Goal: Task Accomplishment & Management: Manage account settings

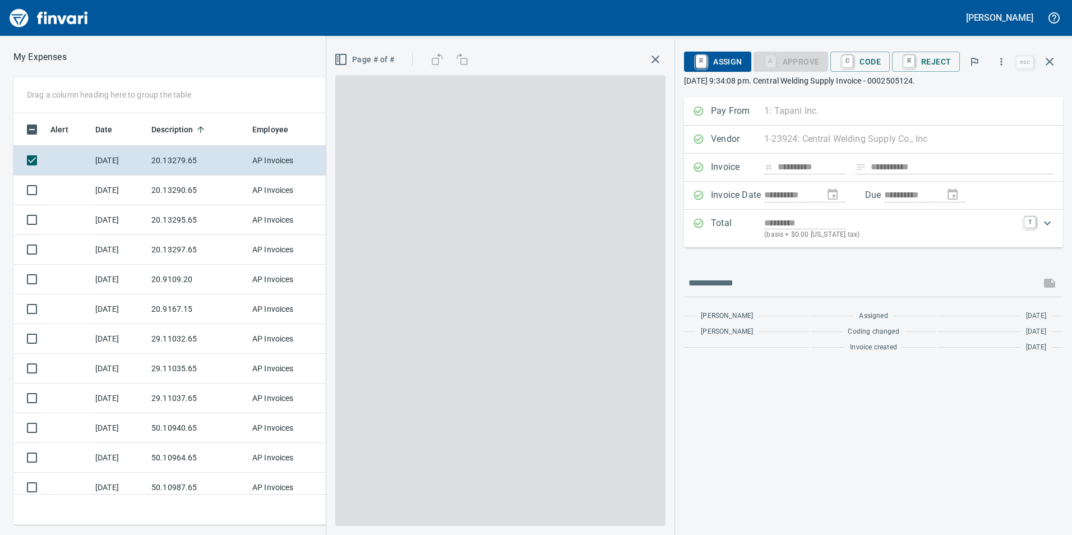
scroll to position [1, 1]
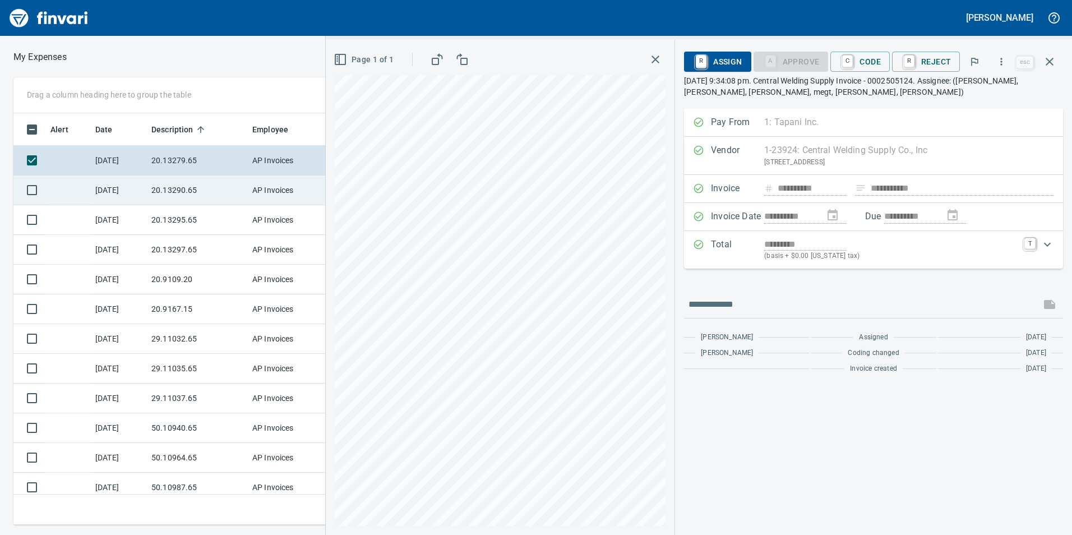
click at [187, 191] on td "20.13290.65" at bounding box center [197, 191] width 101 height 30
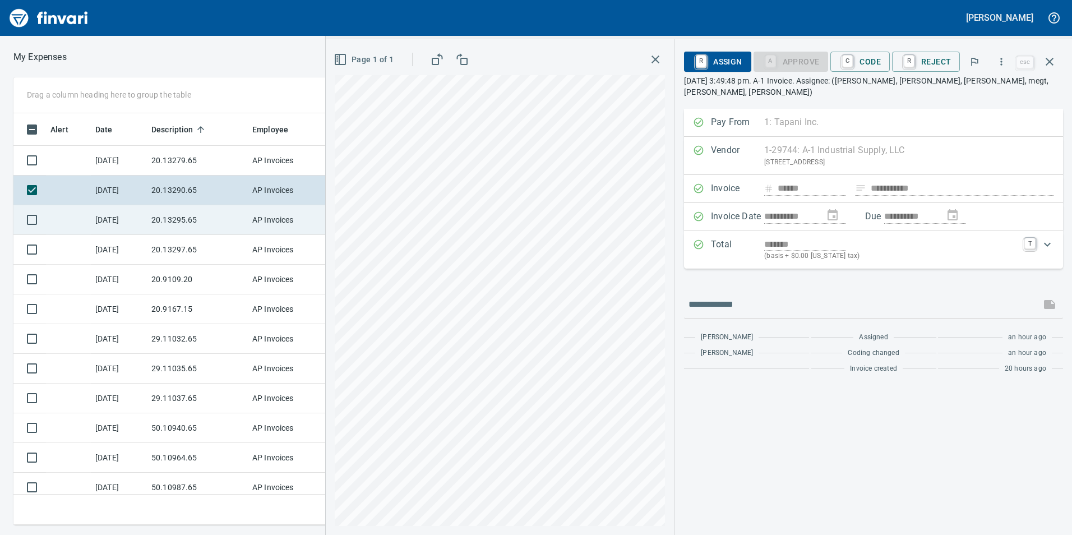
click at [183, 227] on td "20.13295.65" at bounding box center [197, 220] width 101 height 30
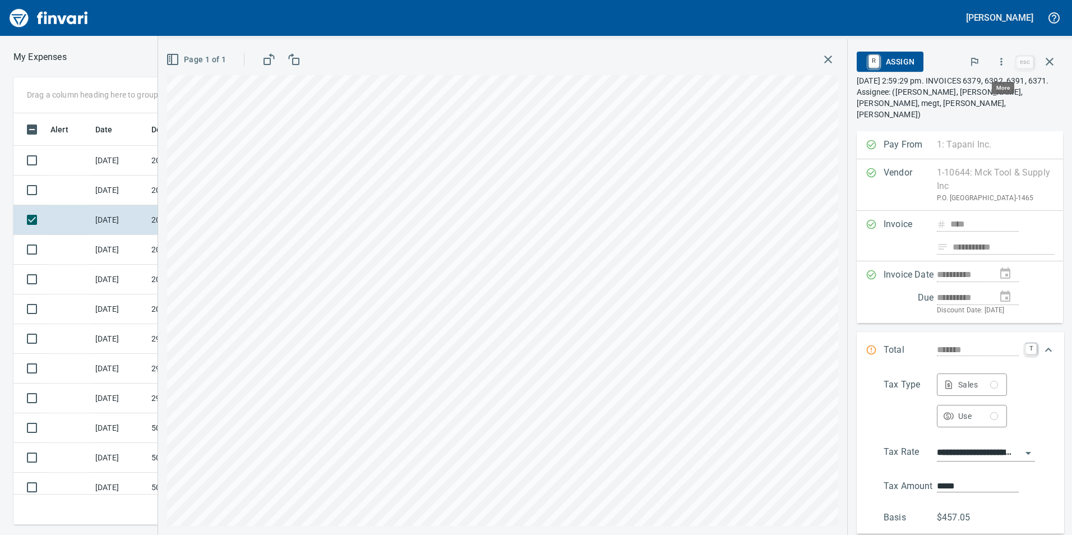
scroll to position [403, 748]
click at [1006, 61] on icon "button" at bounding box center [1001, 61] width 11 height 11
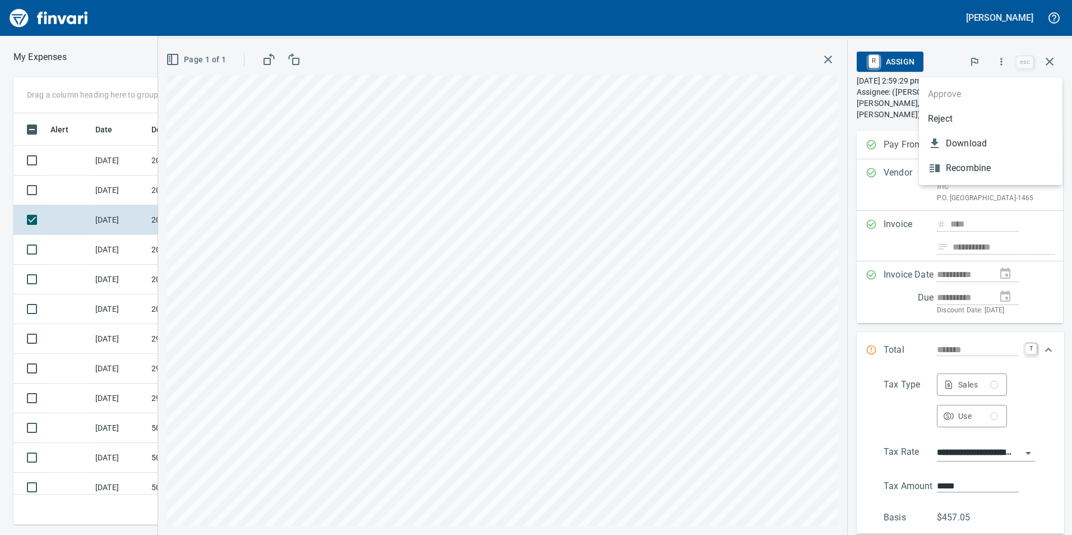
click at [1051, 349] on div at bounding box center [536, 267] width 1072 height 535
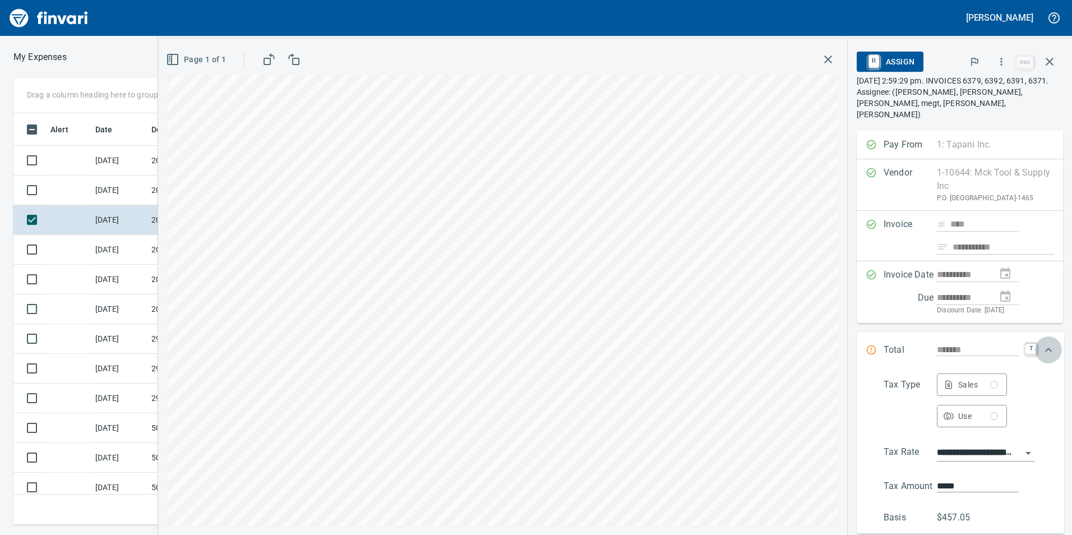
click at [1049, 348] on icon "Expand" at bounding box center [1048, 350] width 7 height 4
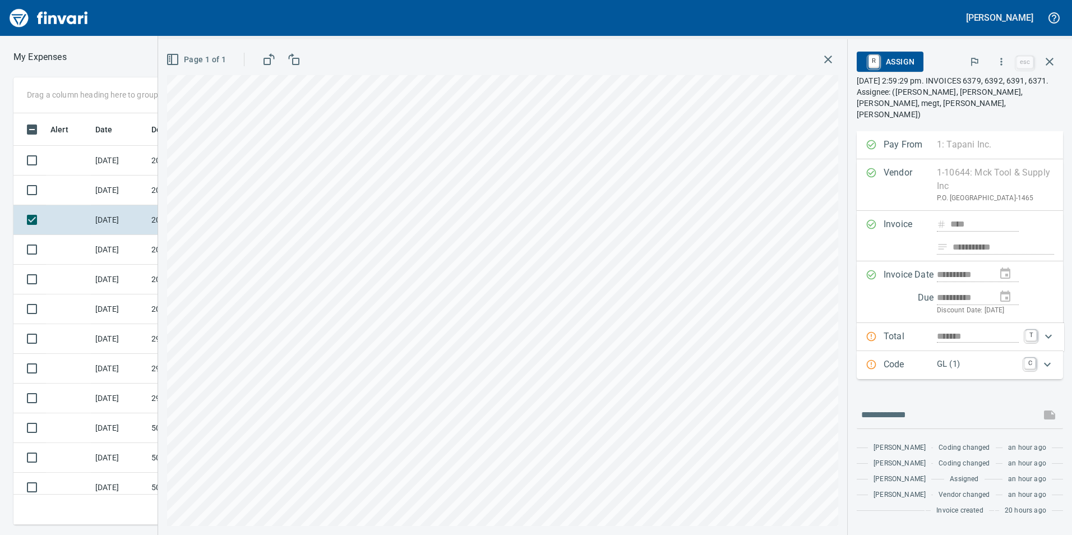
click at [945, 358] on p "GL (1)" at bounding box center [977, 364] width 81 height 13
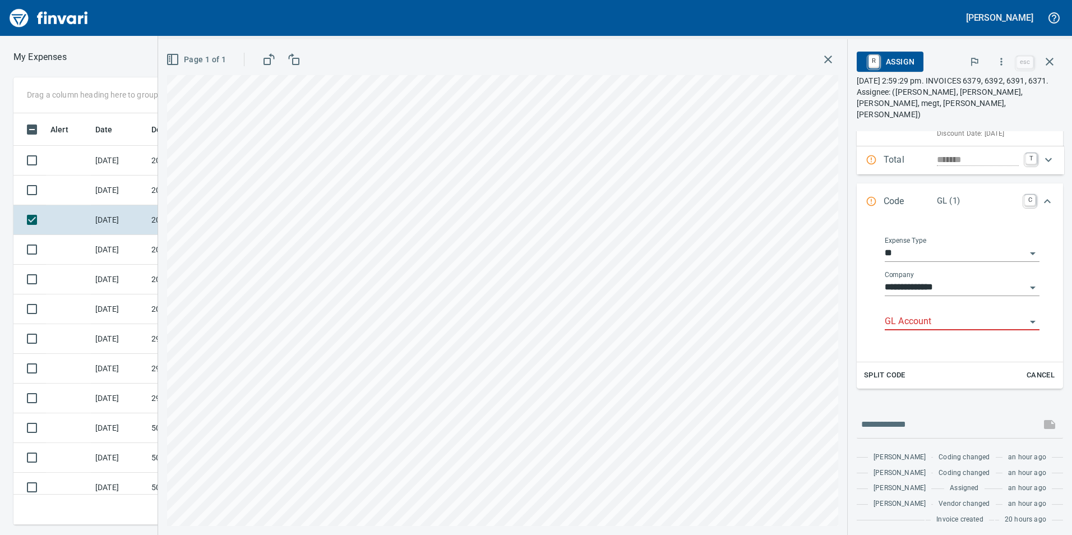
scroll to position [193, 0]
click at [911, 310] on input "GL Account" at bounding box center [955, 318] width 141 height 16
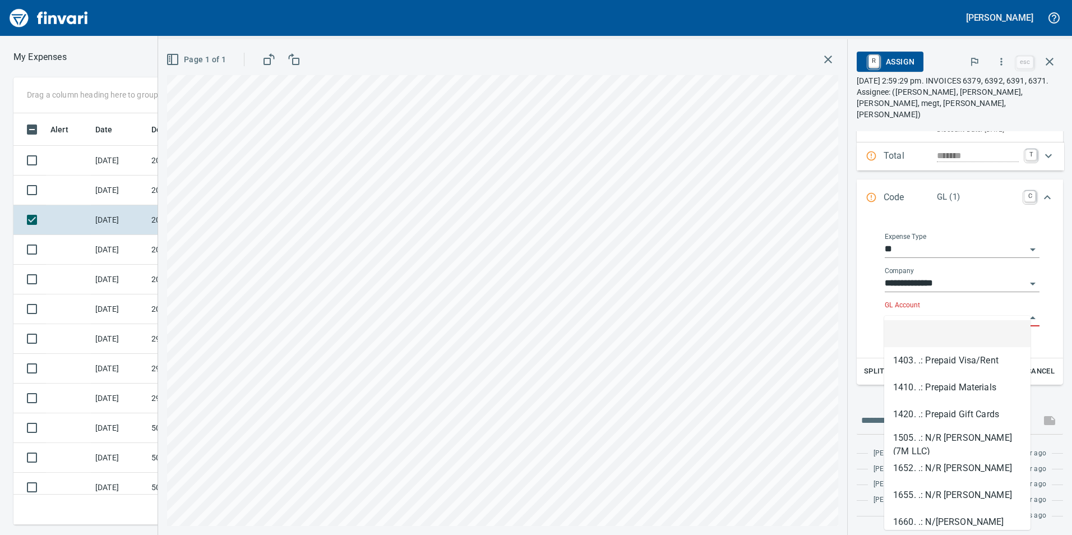
click at [916, 310] on input "GL Account" at bounding box center [955, 318] width 141 height 16
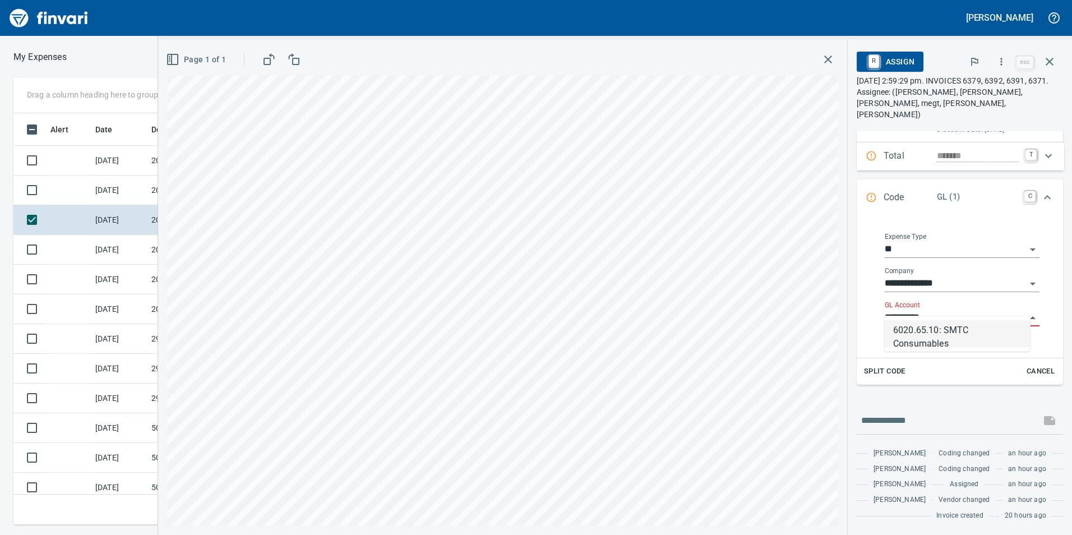
scroll to position [403, 748]
click at [994, 341] on li "6020.65.10: SMTC Consumables" at bounding box center [957, 333] width 146 height 27
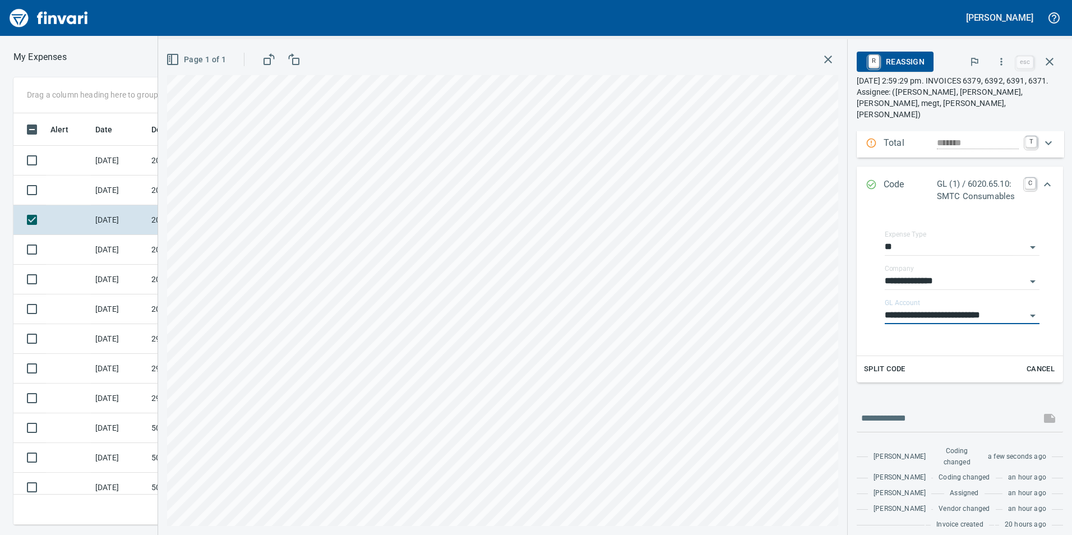
type input "**********"
drag, startPoint x: 1045, startPoint y: 183, endPoint x: 1052, endPoint y: 201, distance: 19.0
click at [1044, 183] on icon "Expand" at bounding box center [1047, 184] width 13 height 13
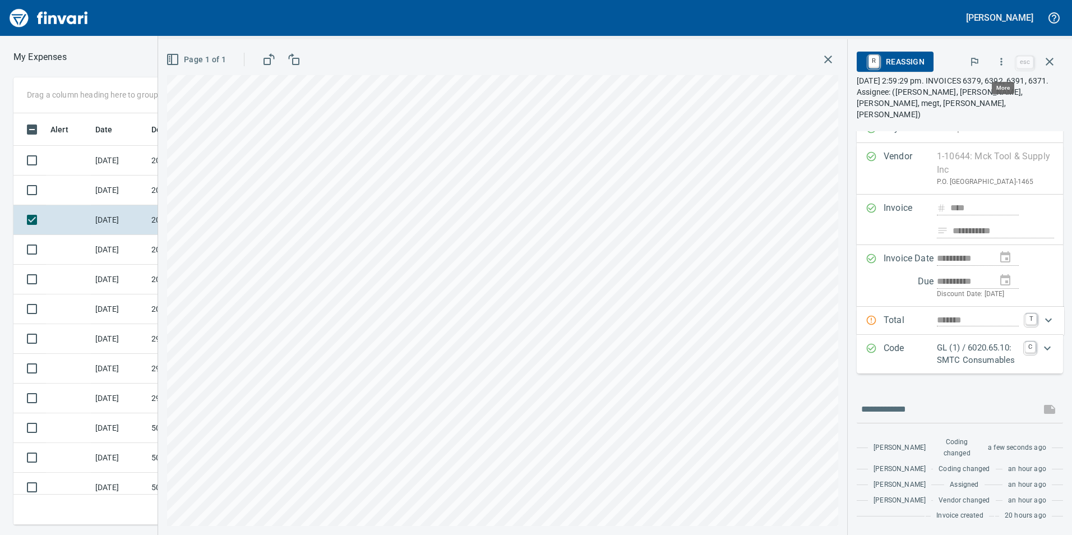
click at [1010, 59] on button "button" at bounding box center [1001, 61] width 25 height 25
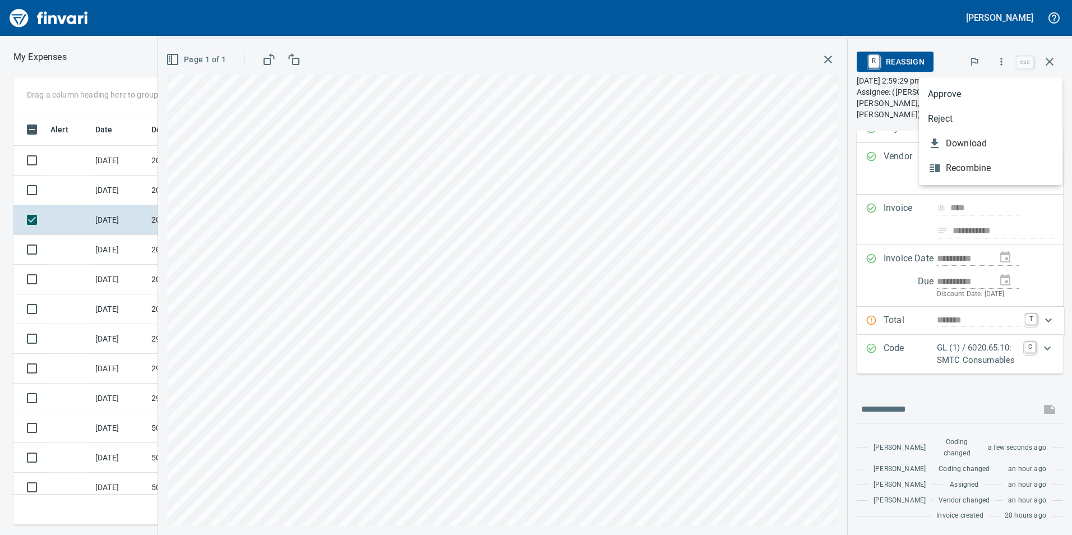
click at [990, 91] on span "Approve" at bounding box center [991, 93] width 126 height 13
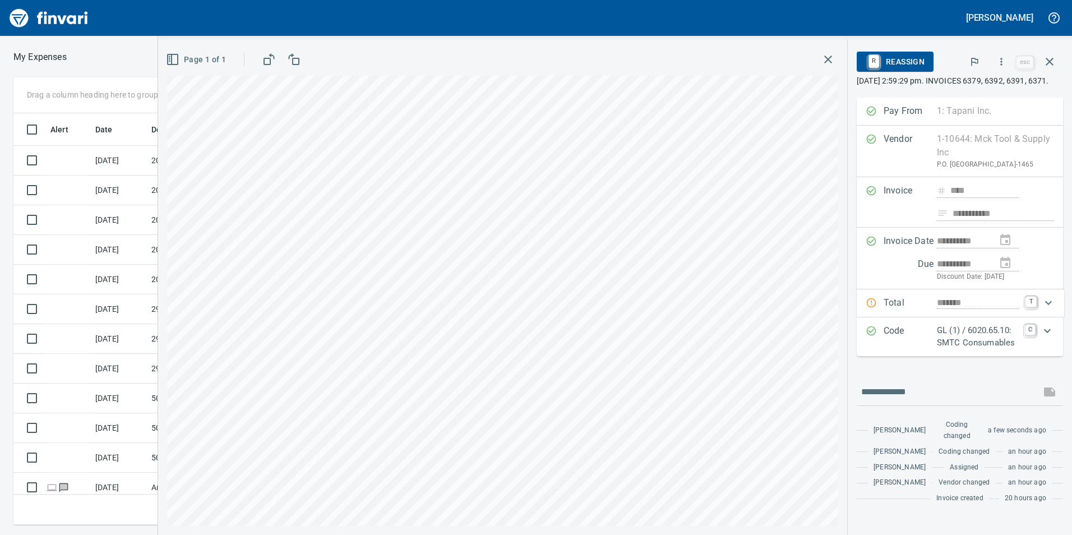
scroll to position [59, 0]
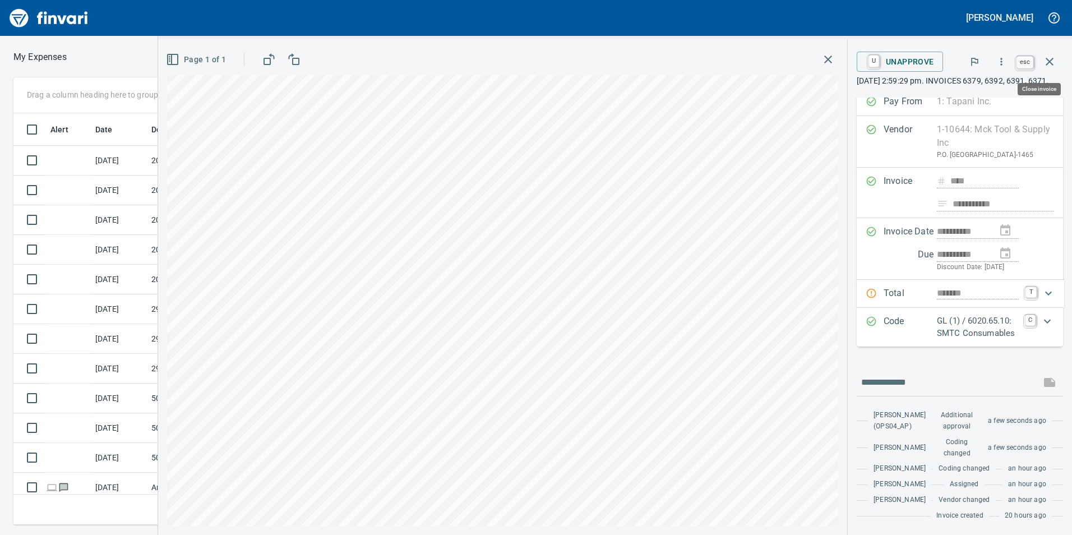
click at [1050, 61] on icon "button" at bounding box center [1049, 61] width 13 height 13
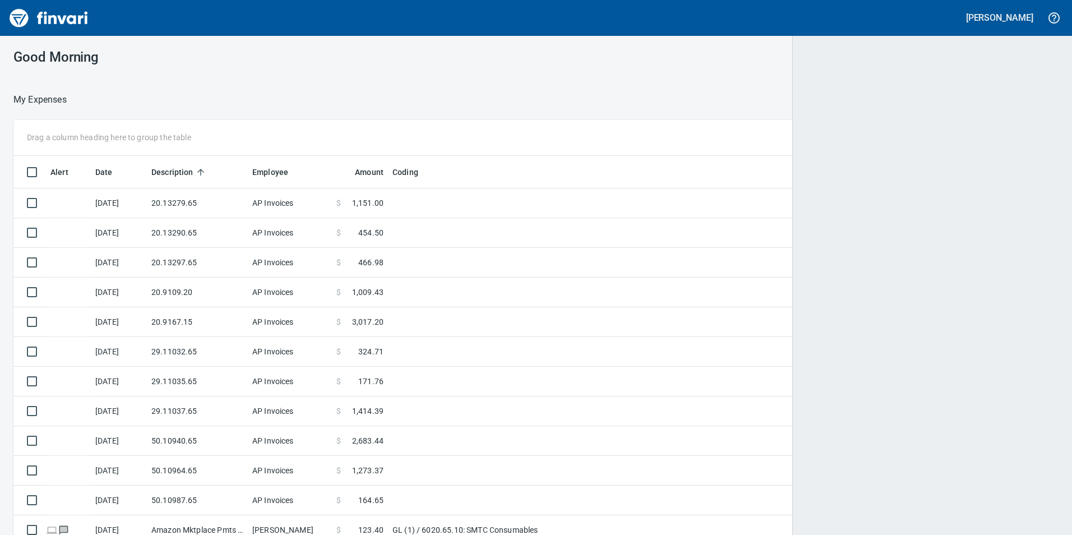
scroll to position [403, 1019]
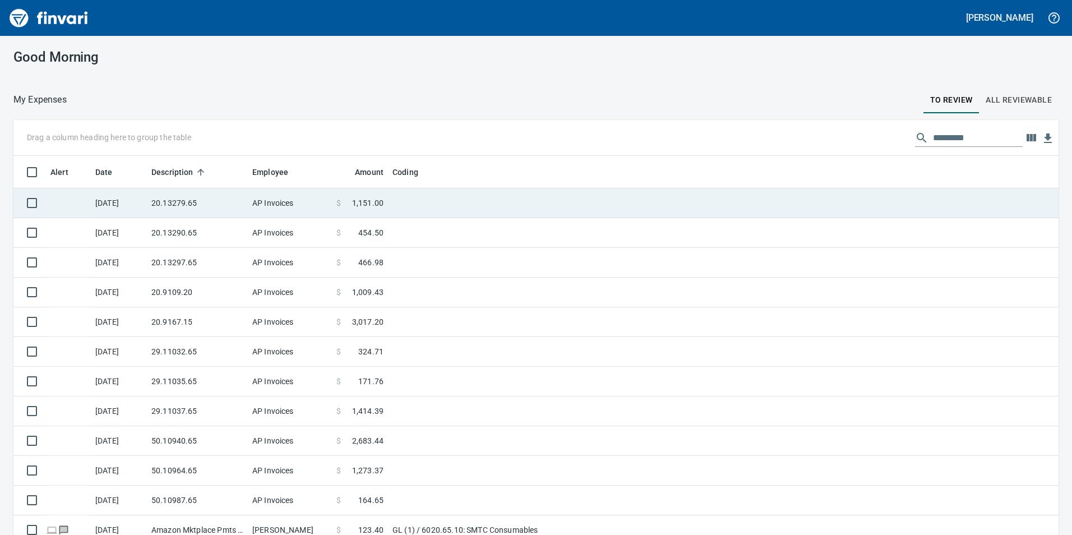
click at [223, 197] on td "20.13279.65" at bounding box center [197, 203] width 101 height 30
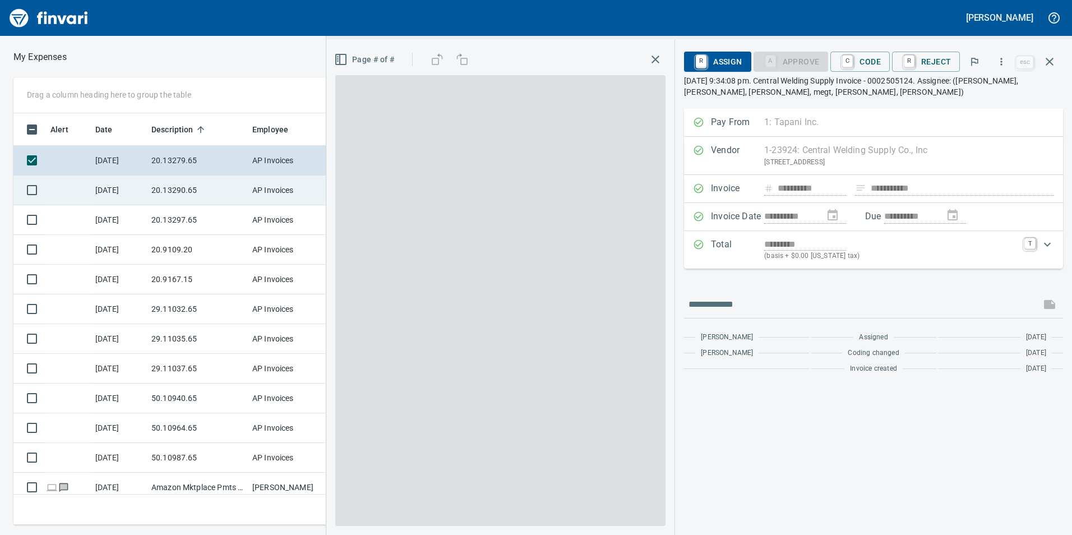
scroll to position [403, 748]
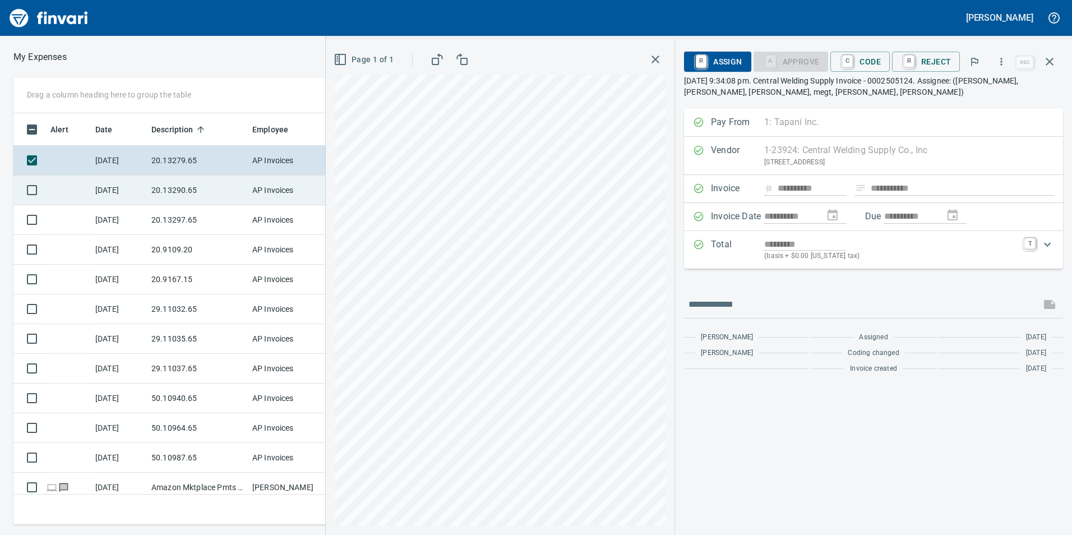
click at [162, 196] on td "20.13290.65" at bounding box center [197, 191] width 101 height 30
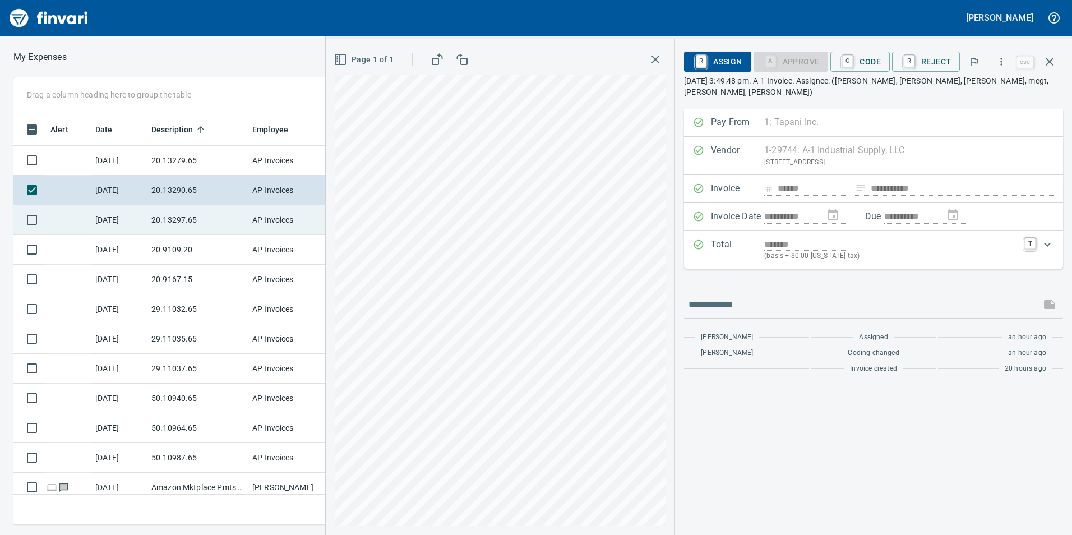
click at [154, 210] on td "20.13297.65" at bounding box center [197, 220] width 101 height 30
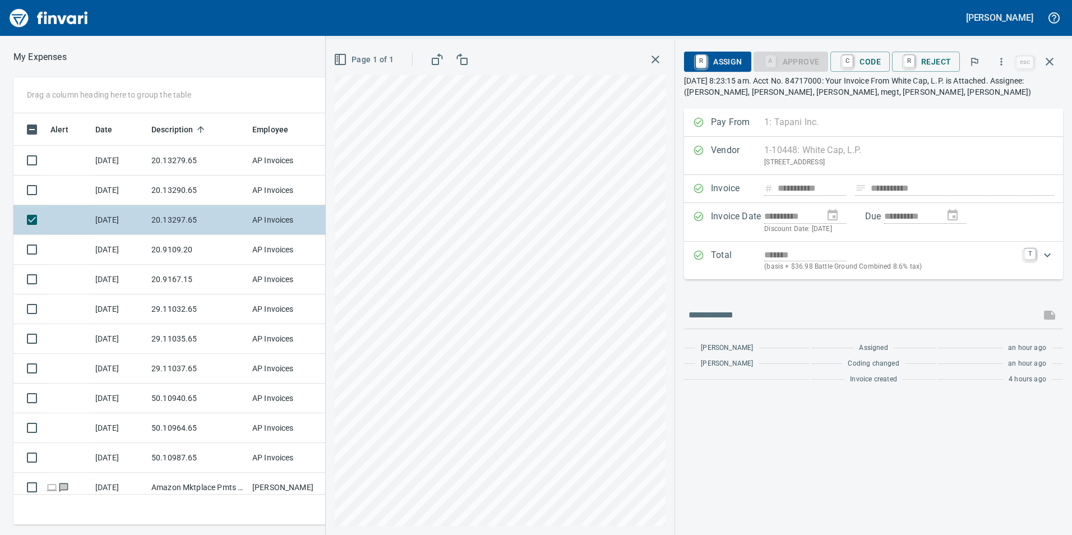
click at [155, 206] on td "20.13297.65" at bounding box center [197, 220] width 101 height 30
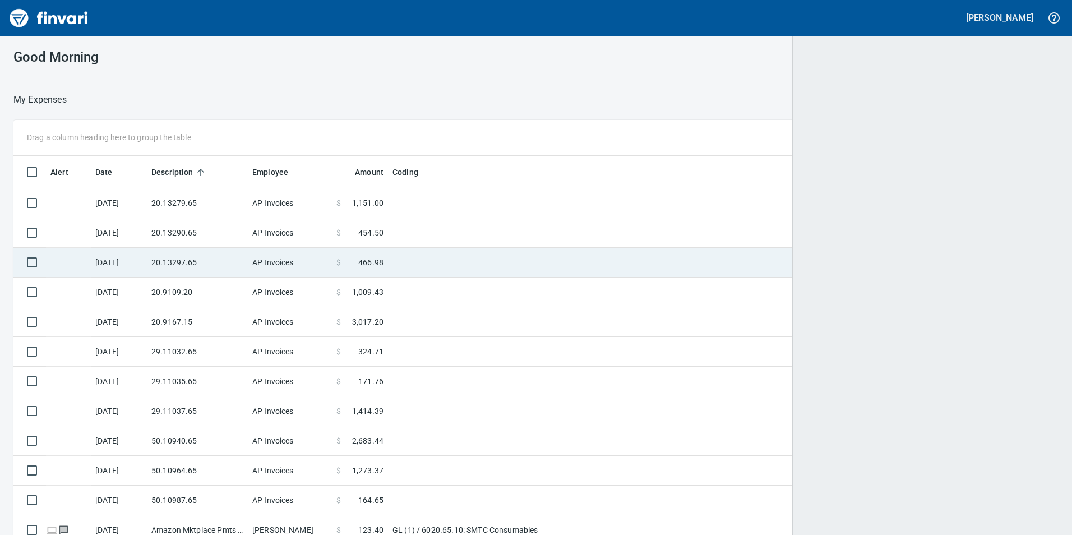
scroll to position [403, 1019]
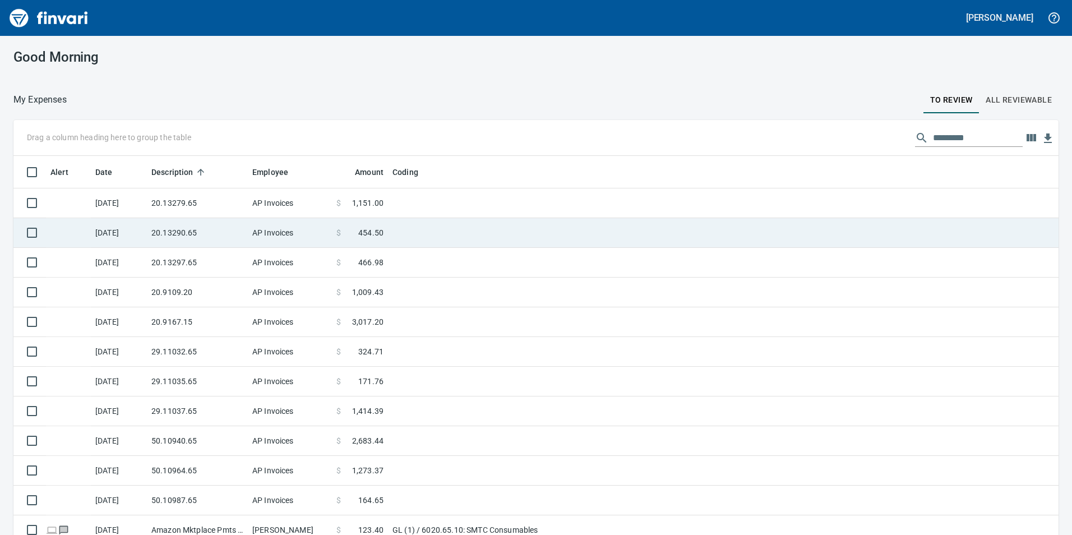
click at [173, 227] on td "20.13290.65" at bounding box center [197, 233] width 101 height 30
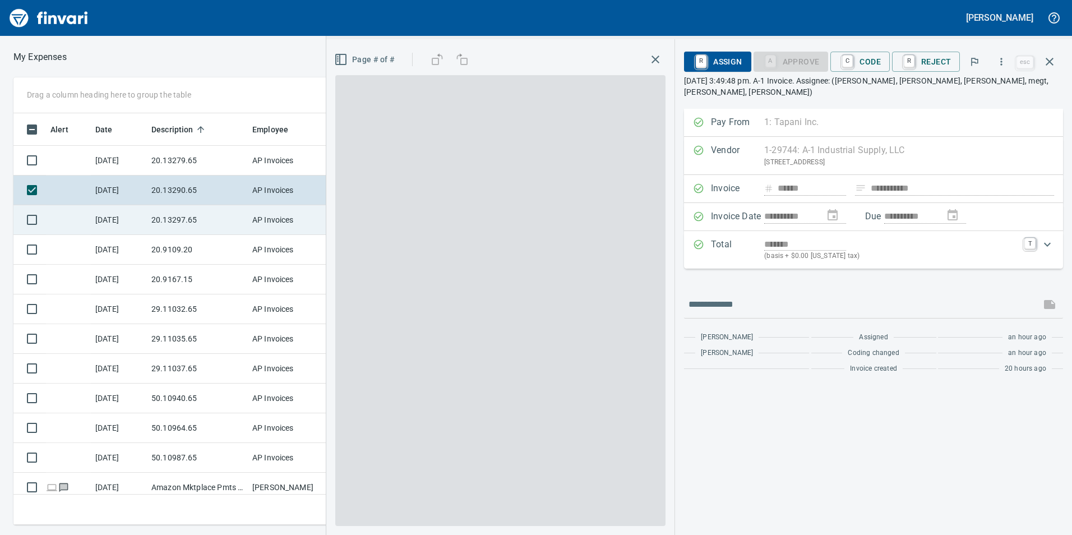
scroll to position [403, 748]
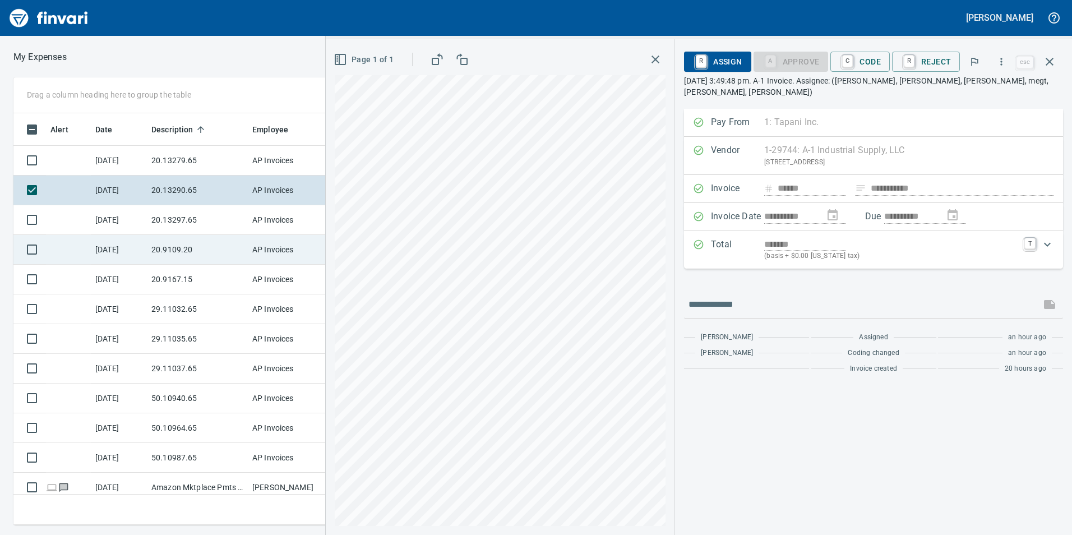
click at [168, 252] on td "20.9109.20" at bounding box center [197, 250] width 101 height 30
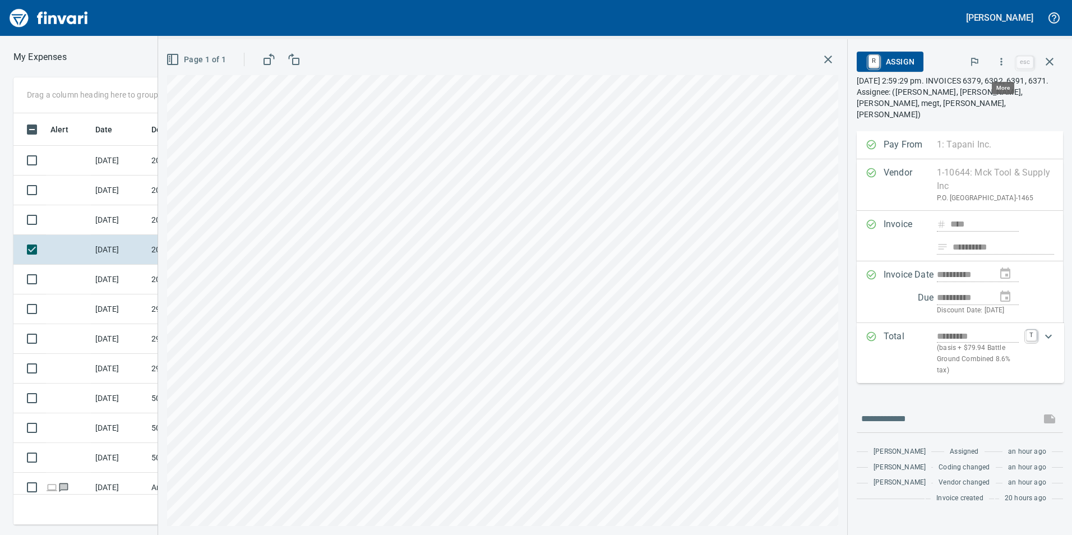
scroll to position [403, 748]
click at [997, 54] on button "button" at bounding box center [1001, 61] width 25 height 25
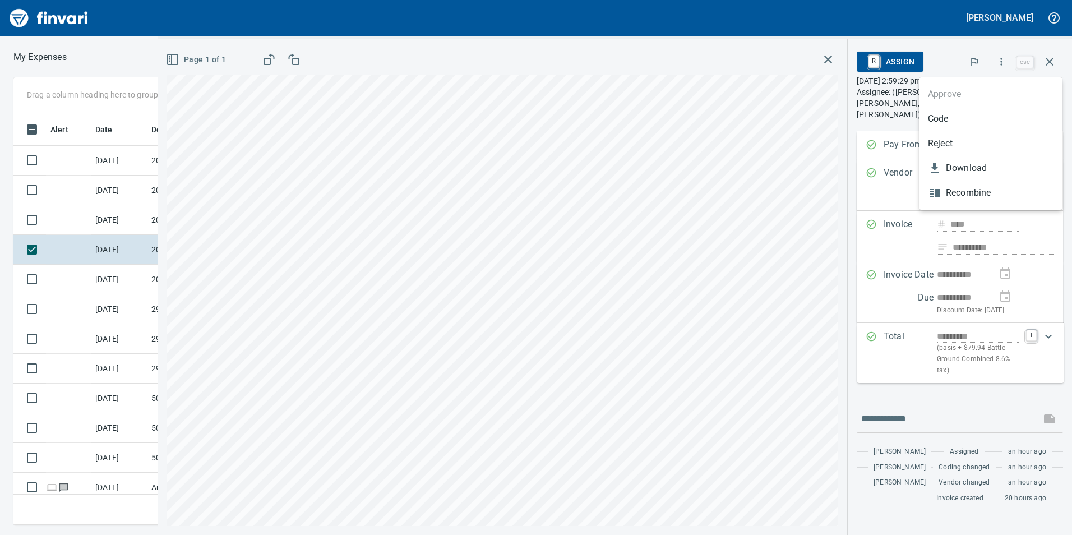
click at [973, 121] on span "Code" at bounding box center [991, 118] width 126 height 13
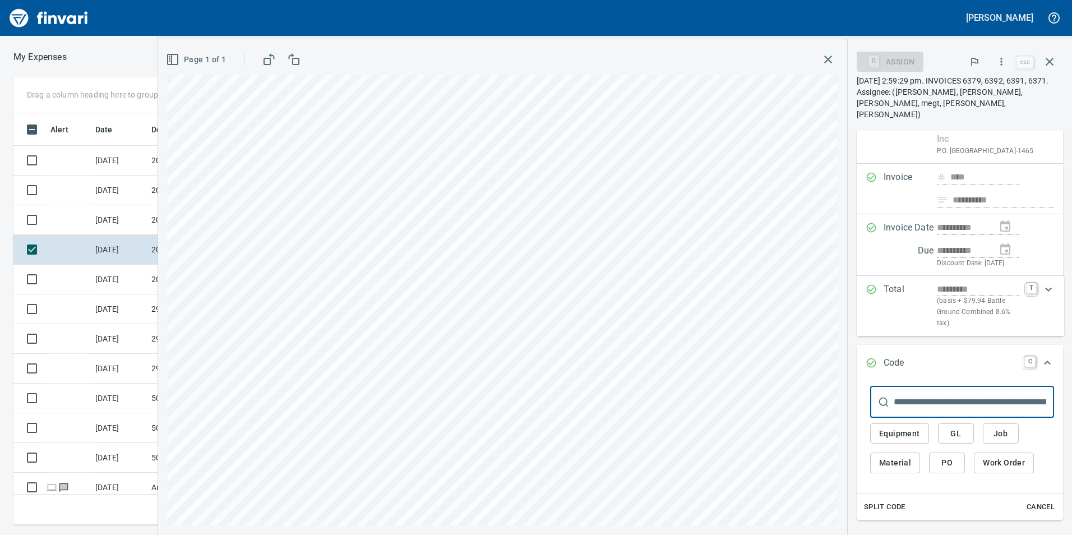
scroll to position [112, 0]
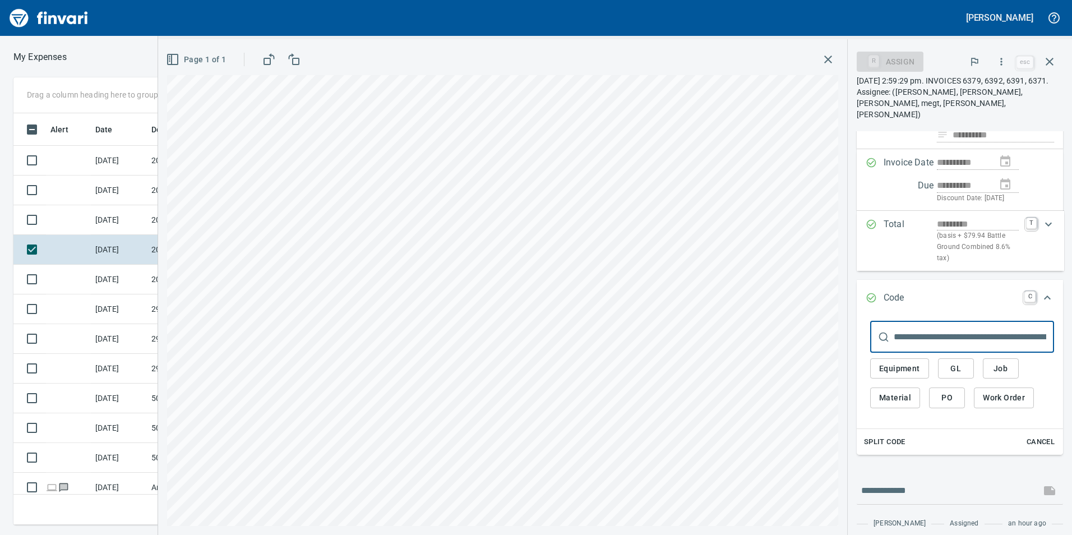
click at [955, 371] on span "GL" at bounding box center [956, 369] width 18 height 14
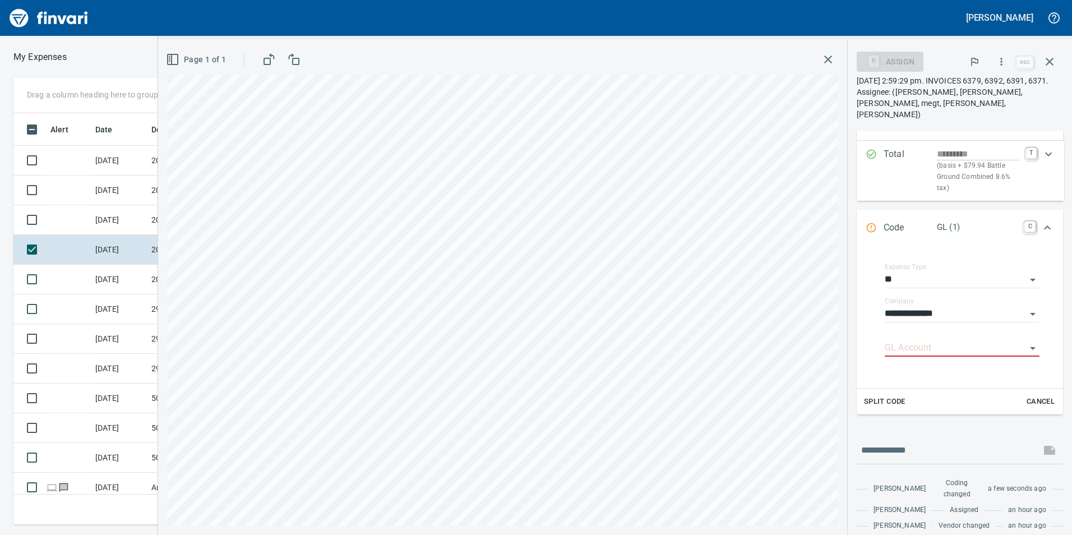
scroll to position [224, 0]
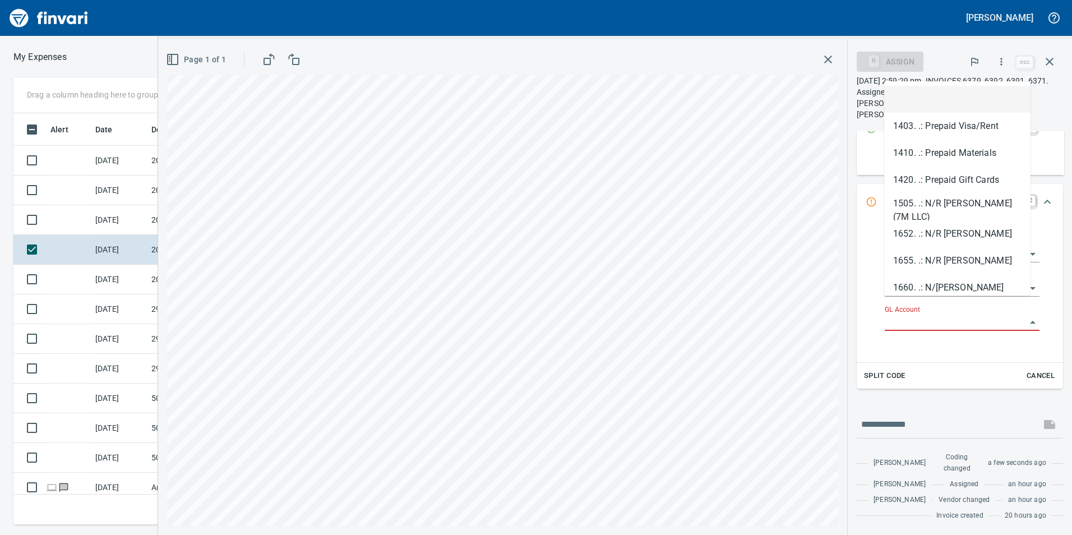
click at [913, 315] on input "GL Account" at bounding box center [955, 323] width 141 height 16
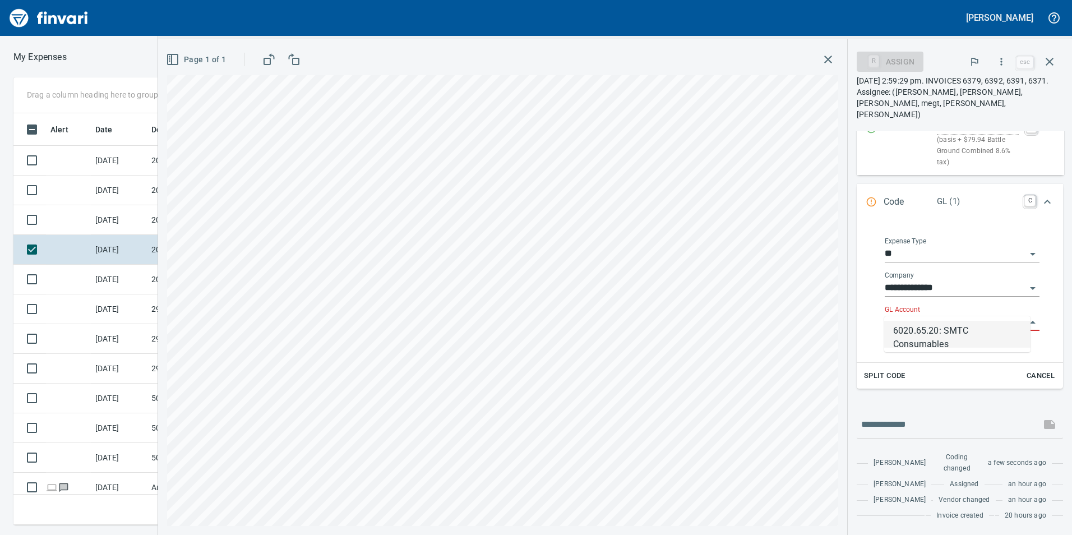
scroll to position [403, 748]
click at [929, 339] on li "6020.65.20: SMTC Consumables" at bounding box center [957, 334] width 146 height 27
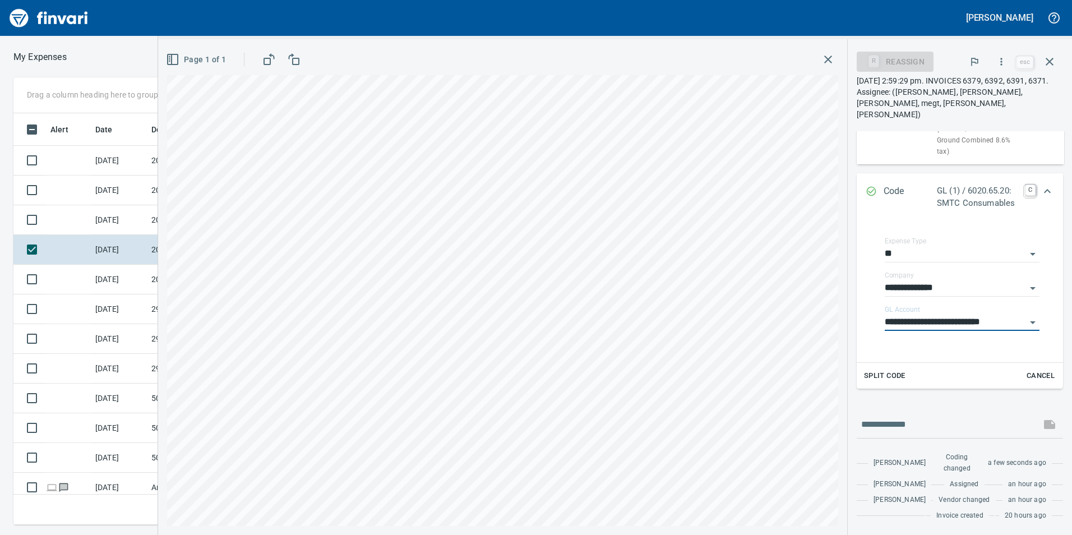
type input "**********"
click at [1046, 181] on div "Expand" at bounding box center [1047, 191] width 27 height 27
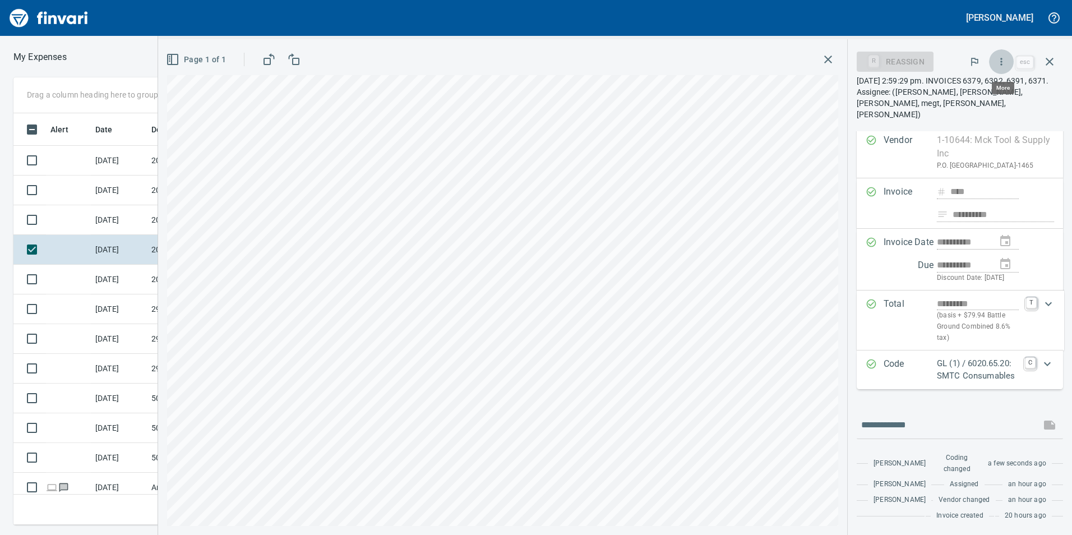
click at [1005, 67] on icon "button" at bounding box center [1001, 61] width 11 height 11
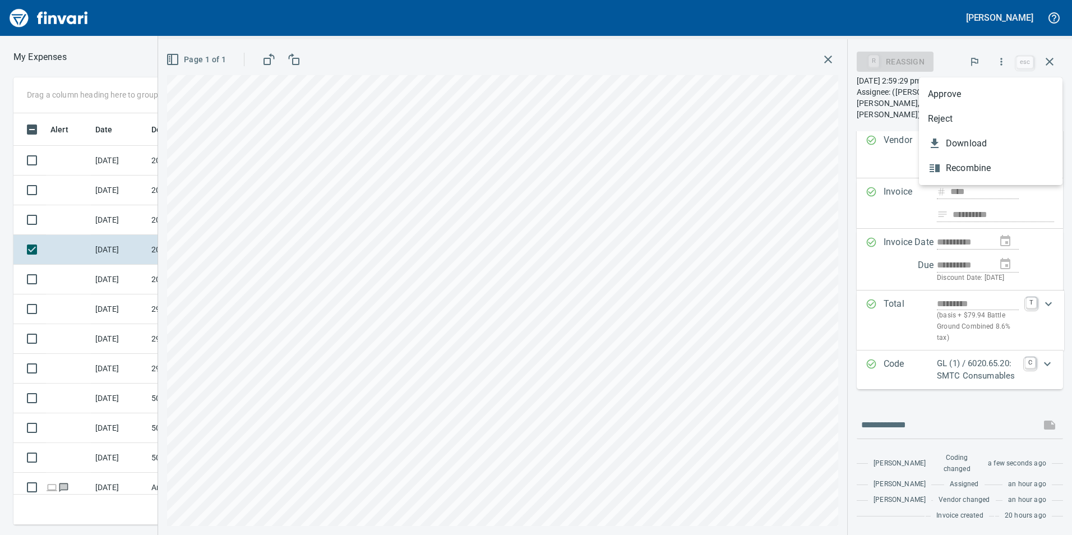
drag, startPoint x: 933, startPoint y: 99, endPoint x: 1003, endPoint y: 104, distance: 70.3
click at [933, 99] on span "Approve" at bounding box center [991, 93] width 126 height 13
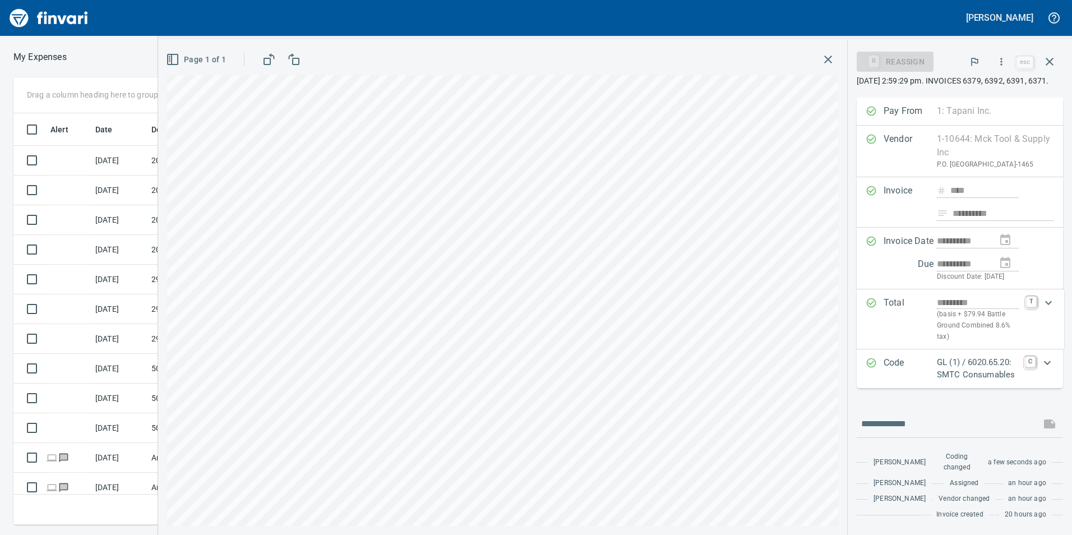
scroll to position [76, 0]
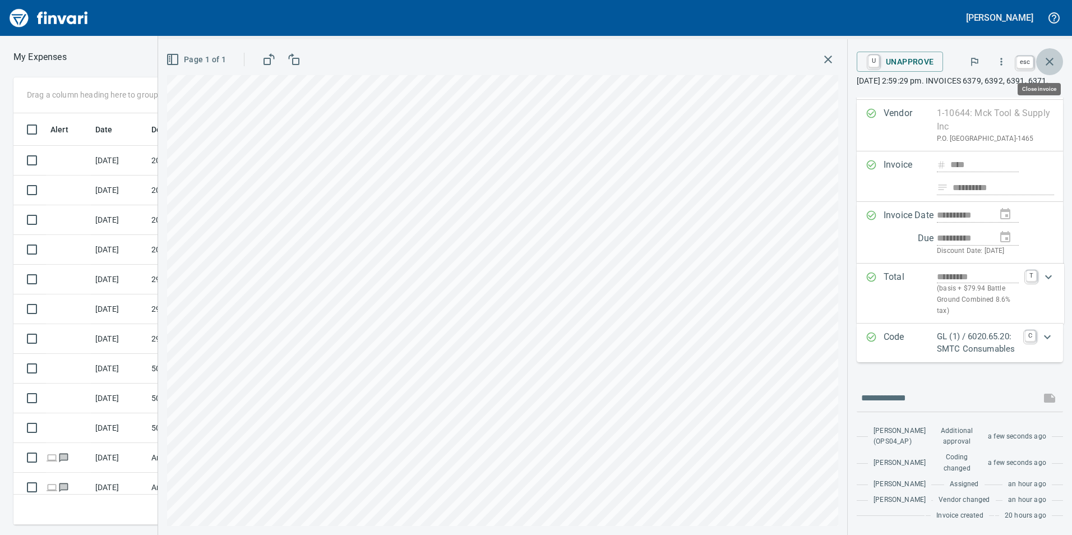
click at [1051, 64] on icon "button" at bounding box center [1049, 61] width 13 height 13
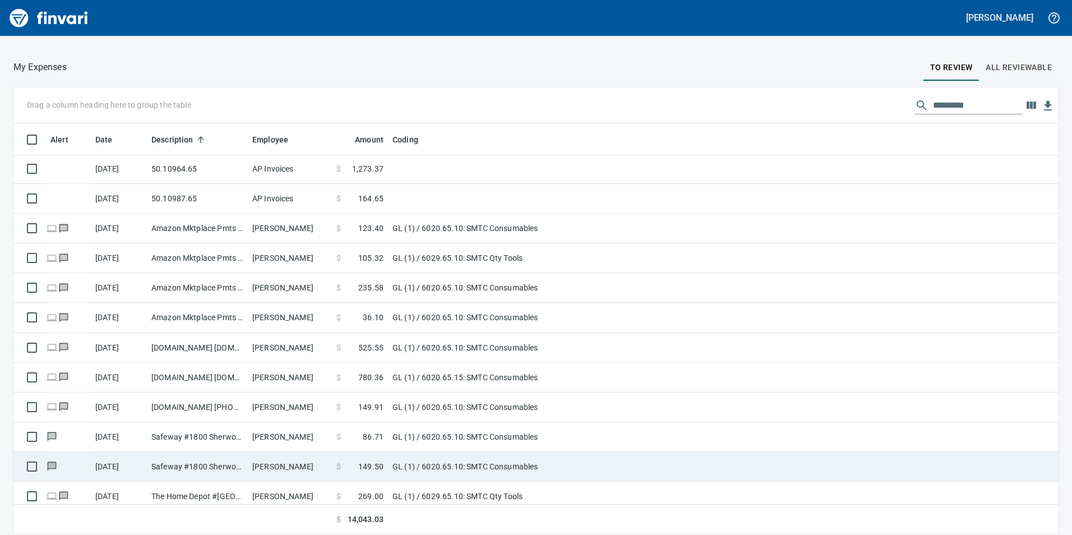
scroll to position [220, 0]
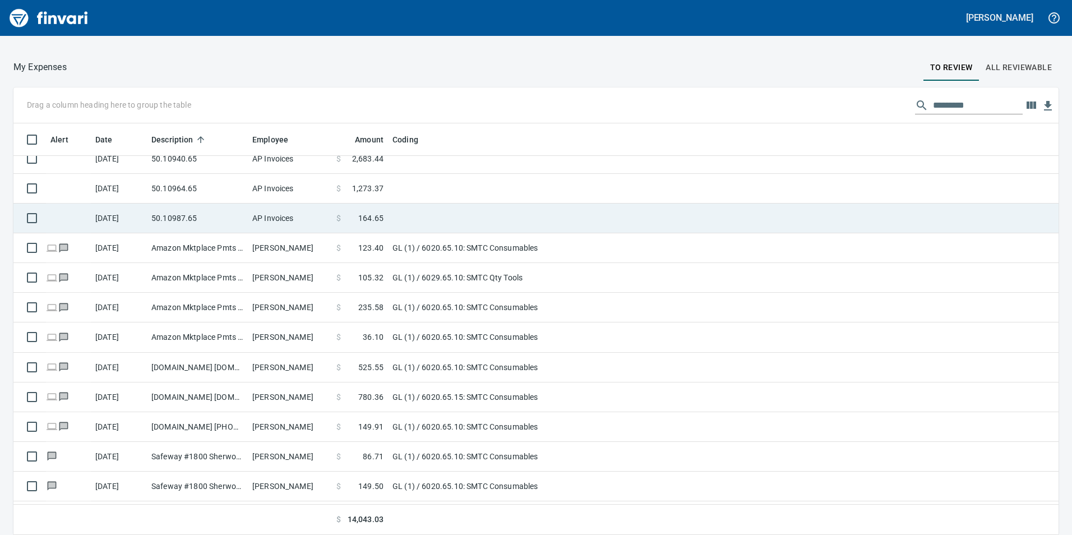
click at [213, 227] on td "50.10987.65" at bounding box center [197, 219] width 101 height 30
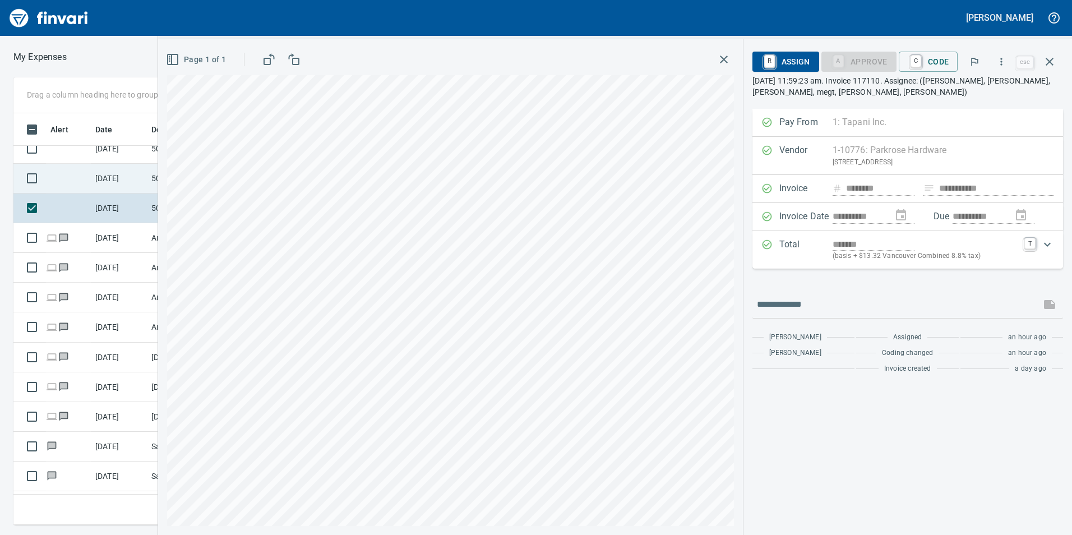
click at [143, 173] on td "[DATE]" at bounding box center [119, 179] width 56 height 30
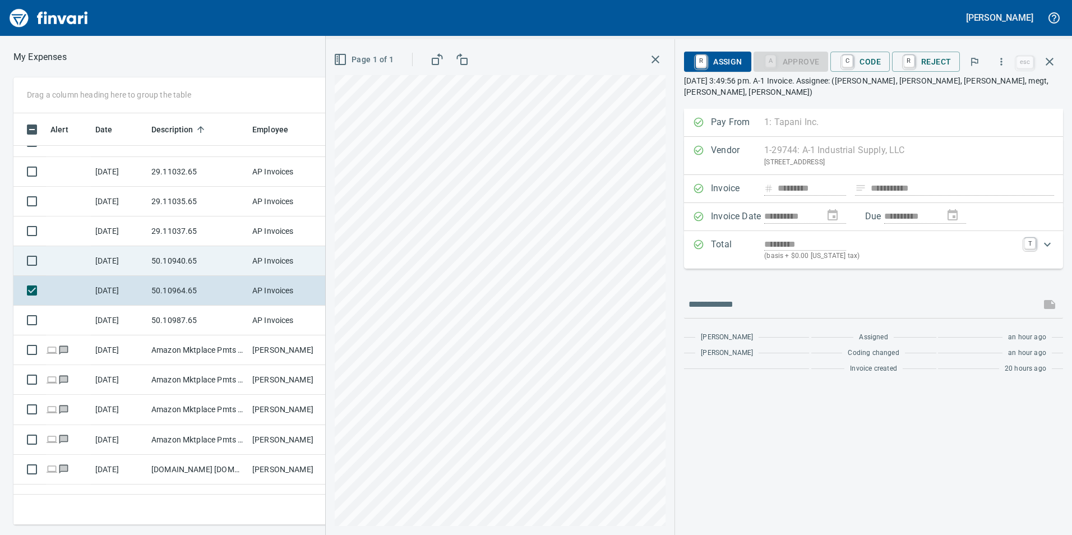
click at [174, 254] on td "50.10940.65" at bounding box center [197, 261] width 101 height 30
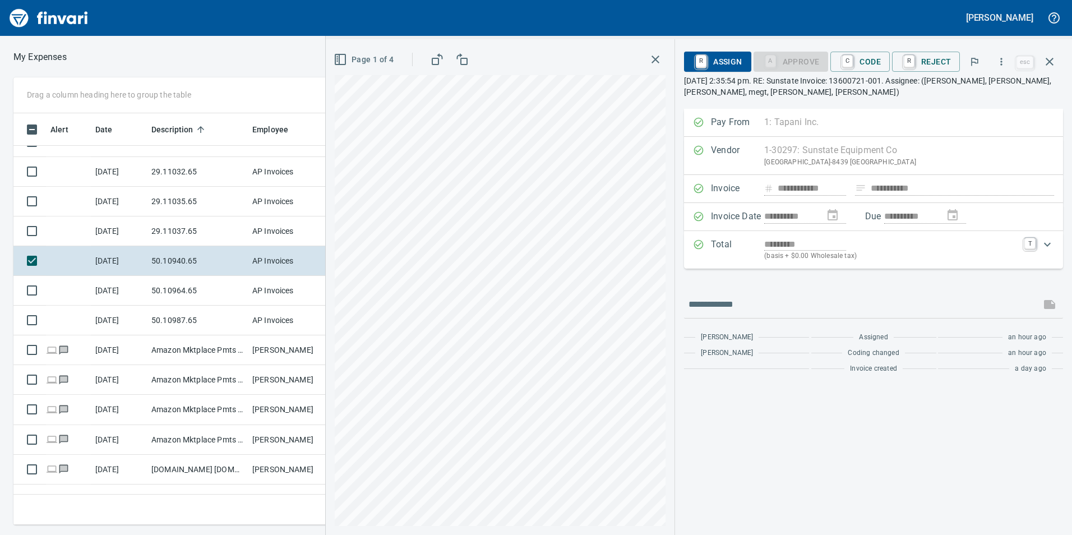
scroll to position [403, 748]
click at [999, 58] on icon "button" at bounding box center [1001, 61] width 11 height 11
click at [871, 56] on div at bounding box center [536, 267] width 1072 height 535
click at [871, 60] on span "C Code" at bounding box center [861, 61] width 42 height 19
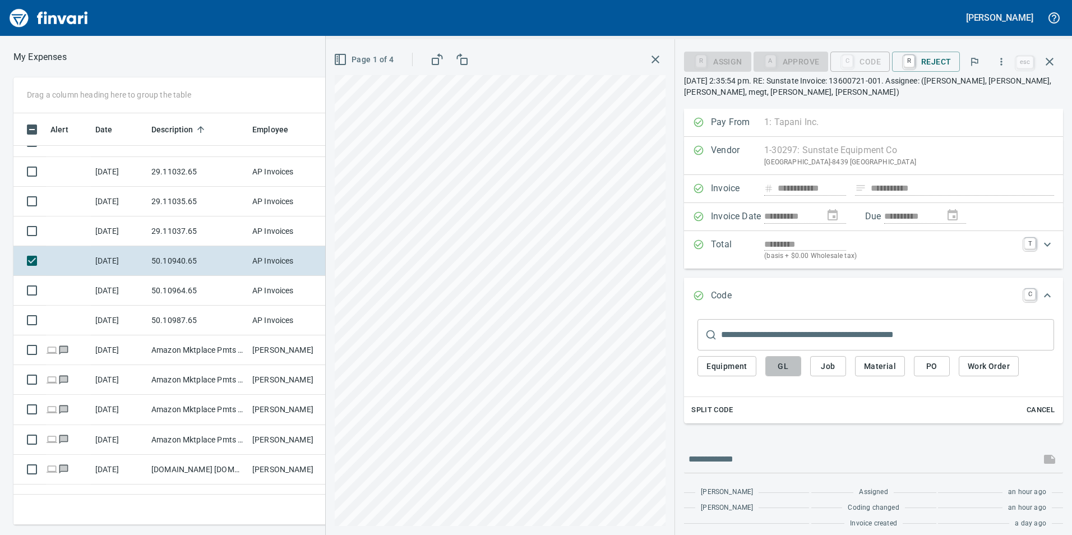
click at [773, 361] on button "GL" at bounding box center [784, 366] width 36 height 21
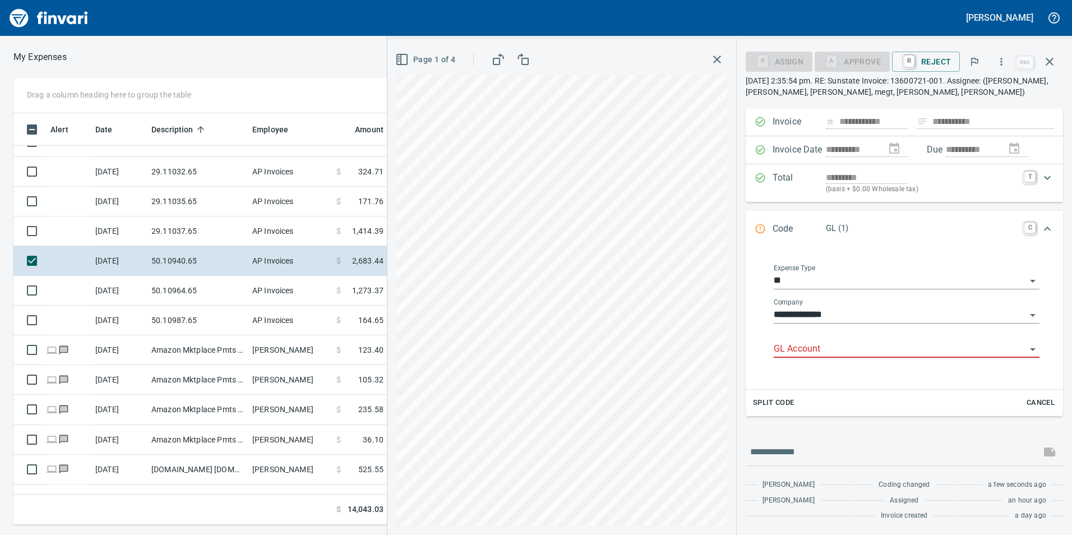
click at [799, 344] on input "GL Account" at bounding box center [900, 350] width 252 height 16
click at [819, 370] on li "6050.65.10: SMTC Repair" at bounding box center [904, 378] width 256 height 27
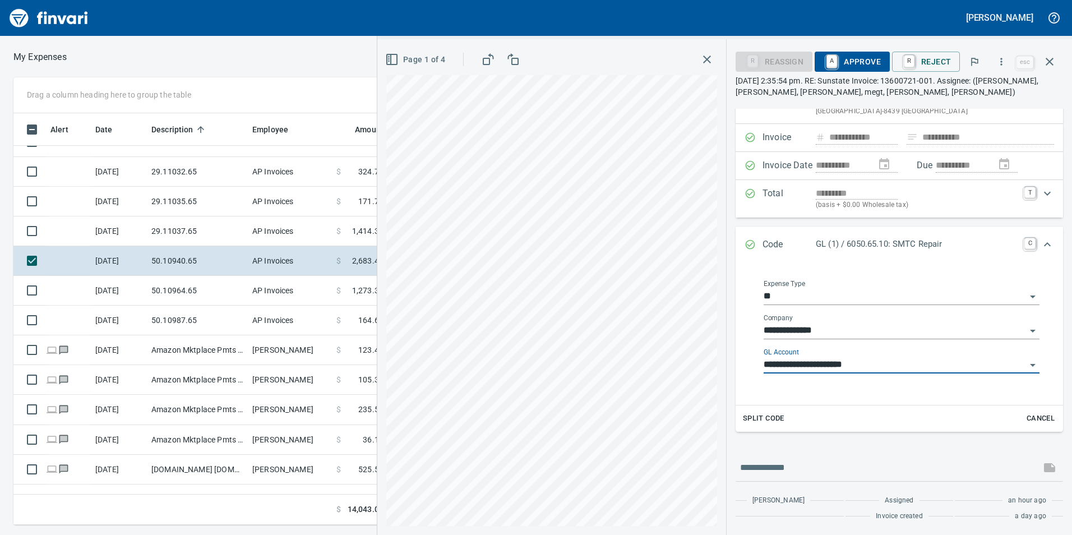
scroll to position [67, 0]
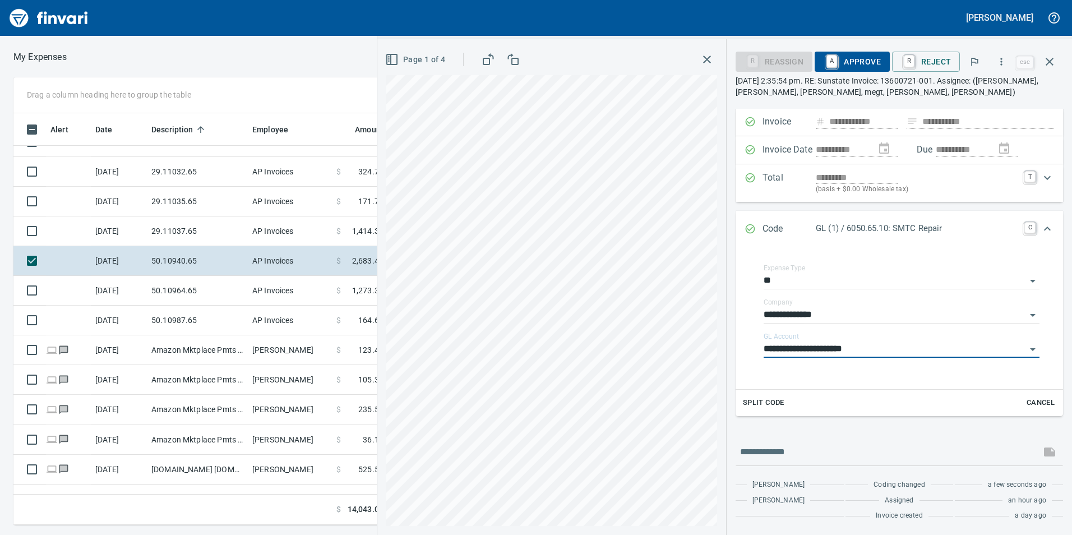
type input "**********"
click at [1043, 230] on icon "Expand" at bounding box center [1047, 228] width 13 height 13
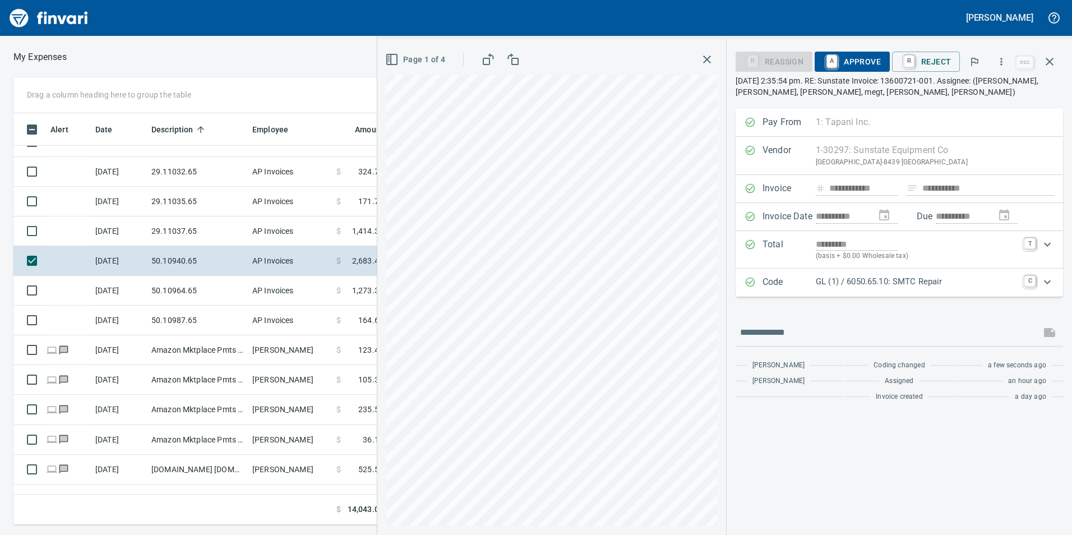
scroll to position [0, 0]
click at [865, 59] on span "A Approve" at bounding box center [852, 61] width 57 height 19
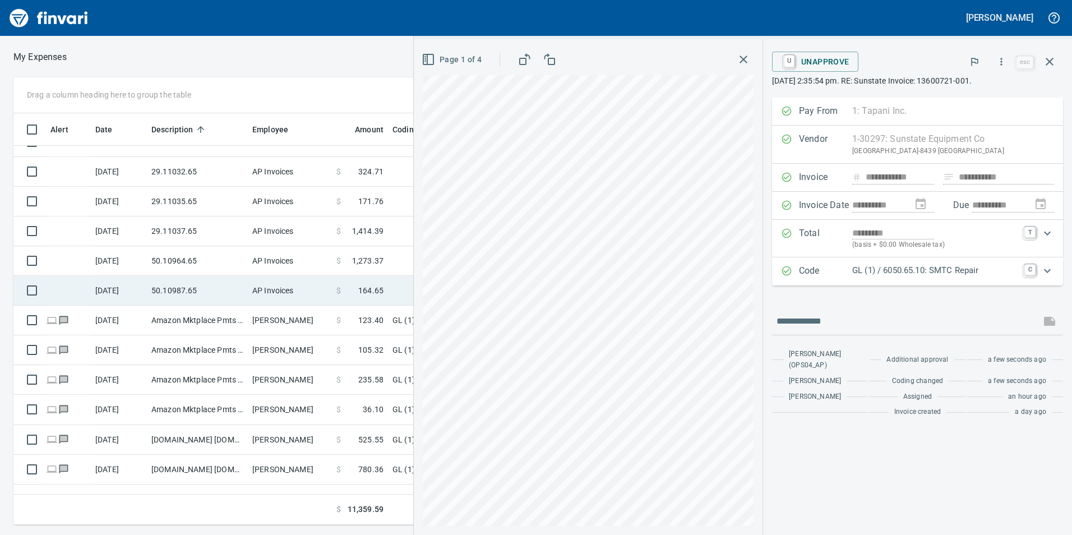
click at [148, 290] on td "50.10987.65" at bounding box center [197, 291] width 101 height 30
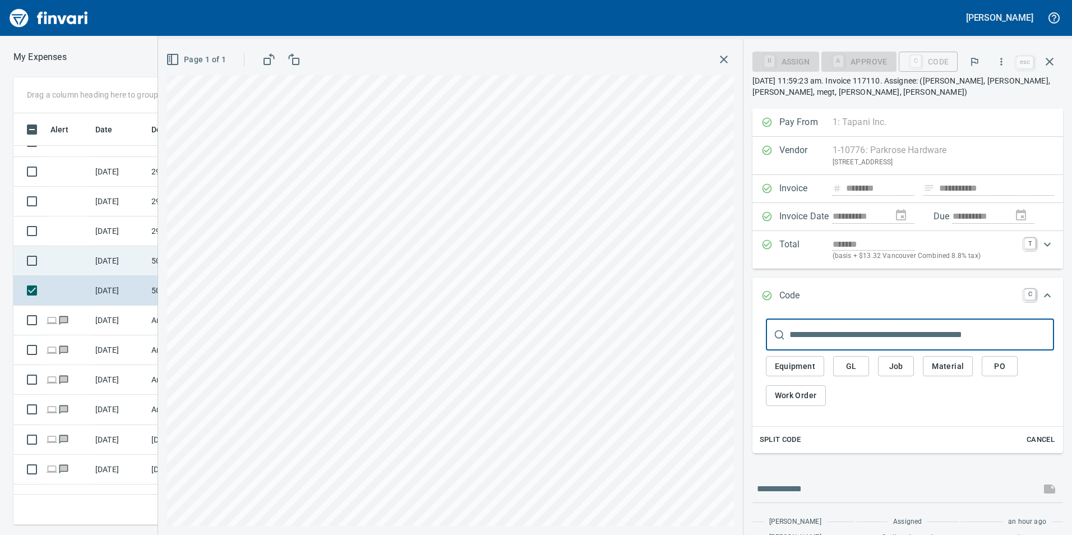
click at [85, 260] on td at bounding box center [68, 261] width 45 height 30
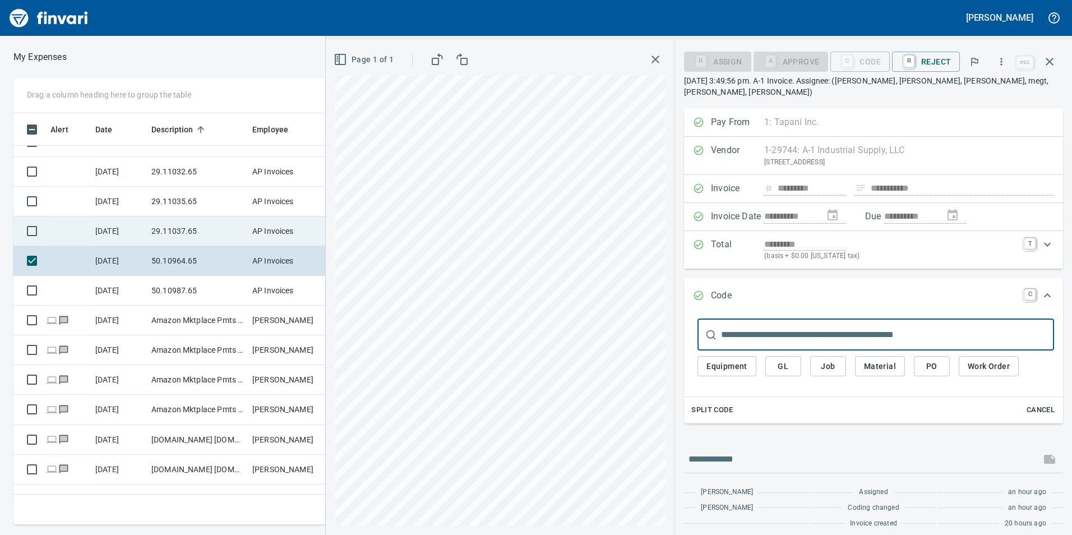
click at [119, 228] on td "[DATE]" at bounding box center [119, 231] width 56 height 30
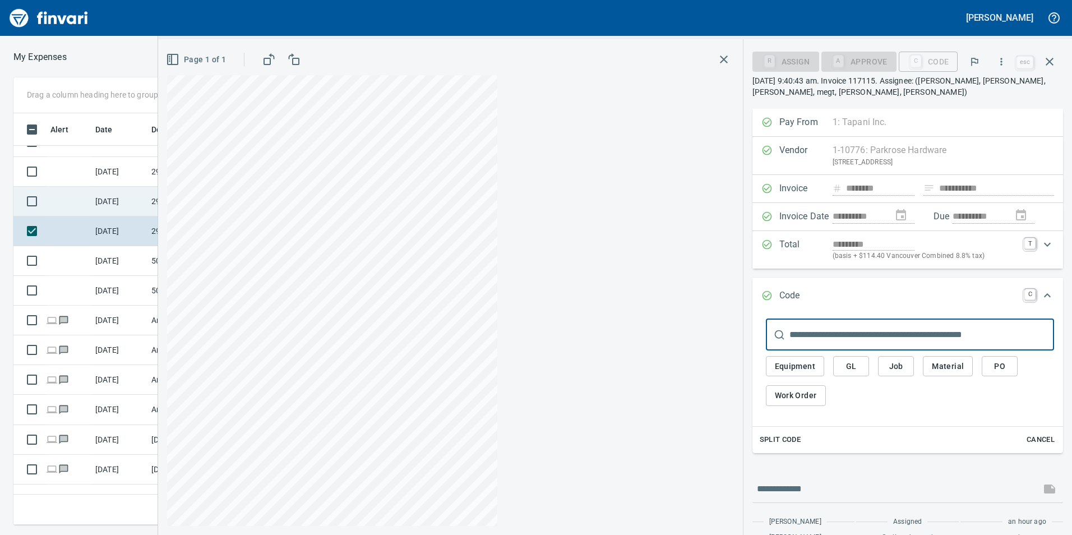
click at [137, 201] on td "[DATE]" at bounding box center [119, 202] width 56 height 30
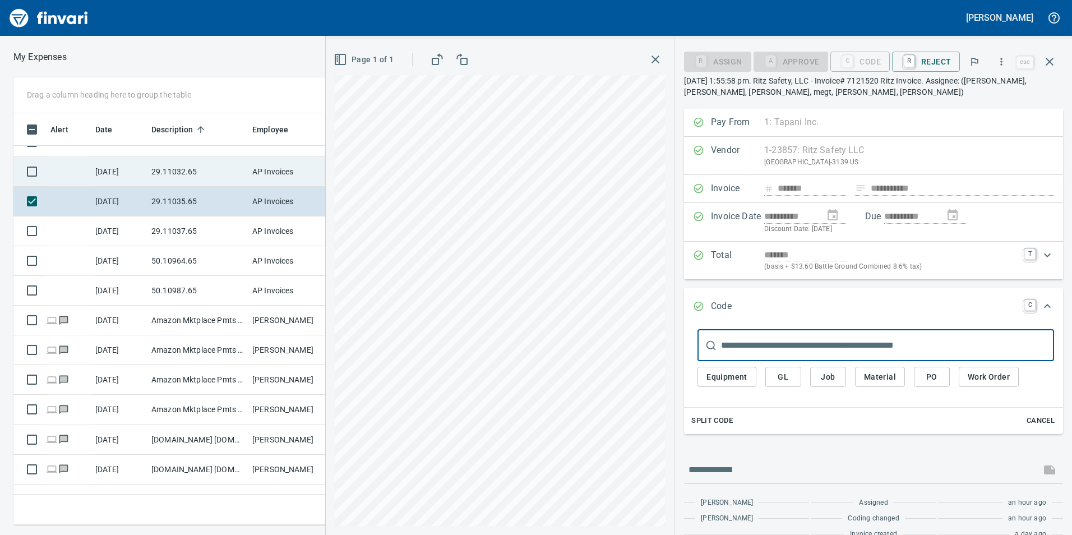
click at [155, 174] on td "29.11032.65" at bounding box center [197, 172] width 101 height 30
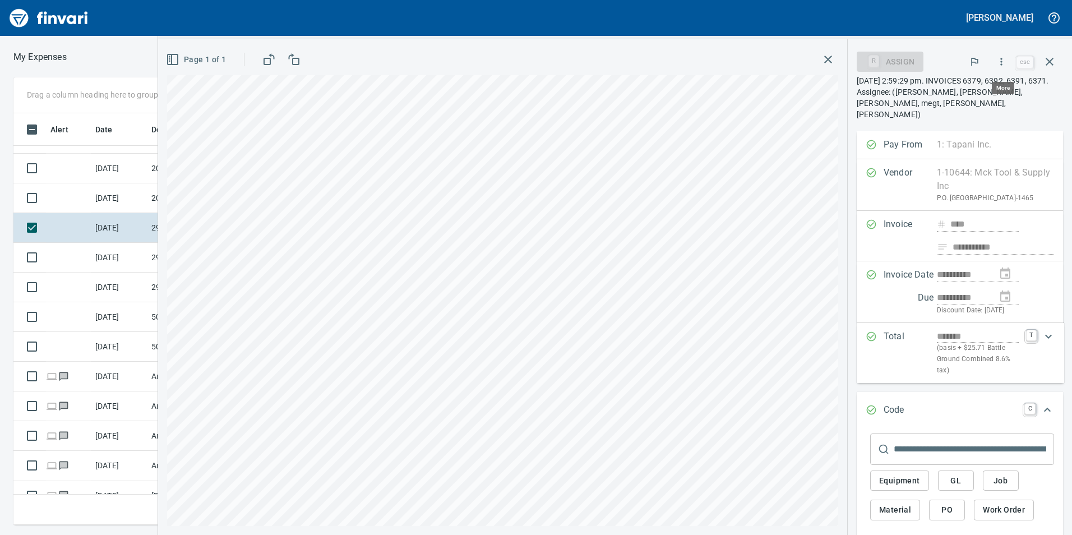
scroll to position [403, 748]
click at [1000, 69] on button "button" at bounding box center [1001, 61] width 25 height 25
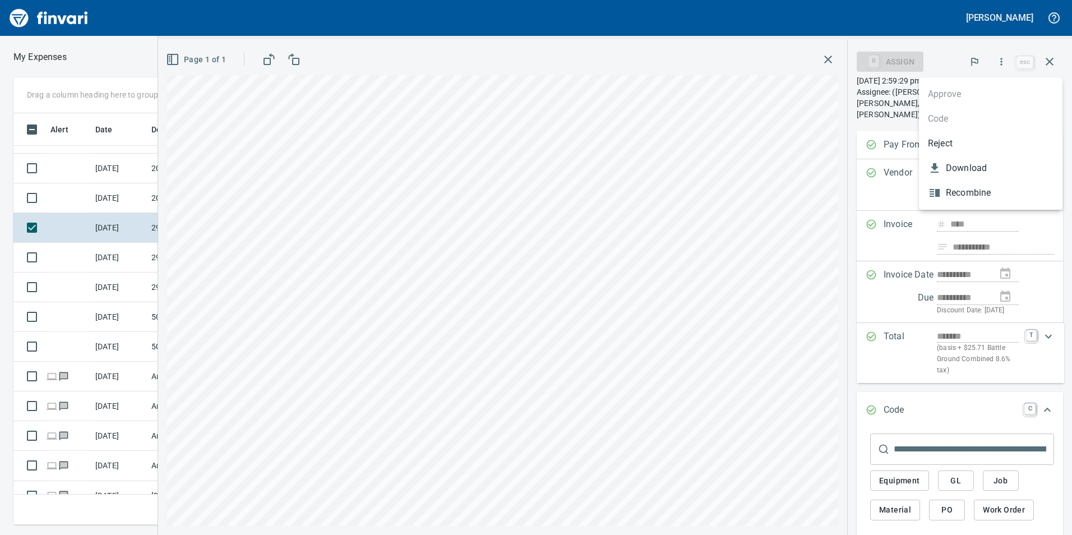
click at [956, 480] on div at bounding box center [536, 267] width 1072 height 535
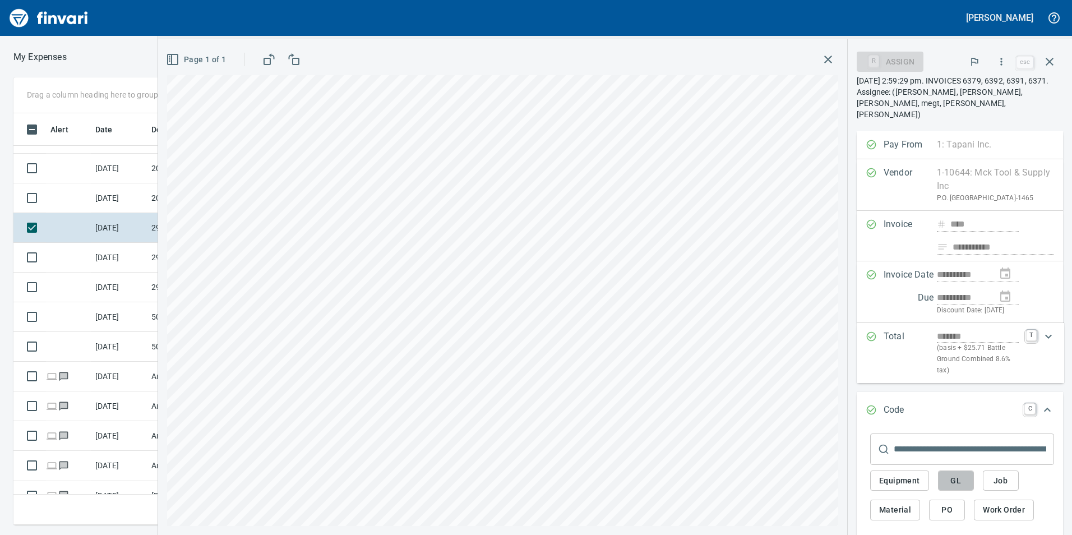
click at [955, 483] on span "GL" at bounding box center [956, 481] width 18 height 14
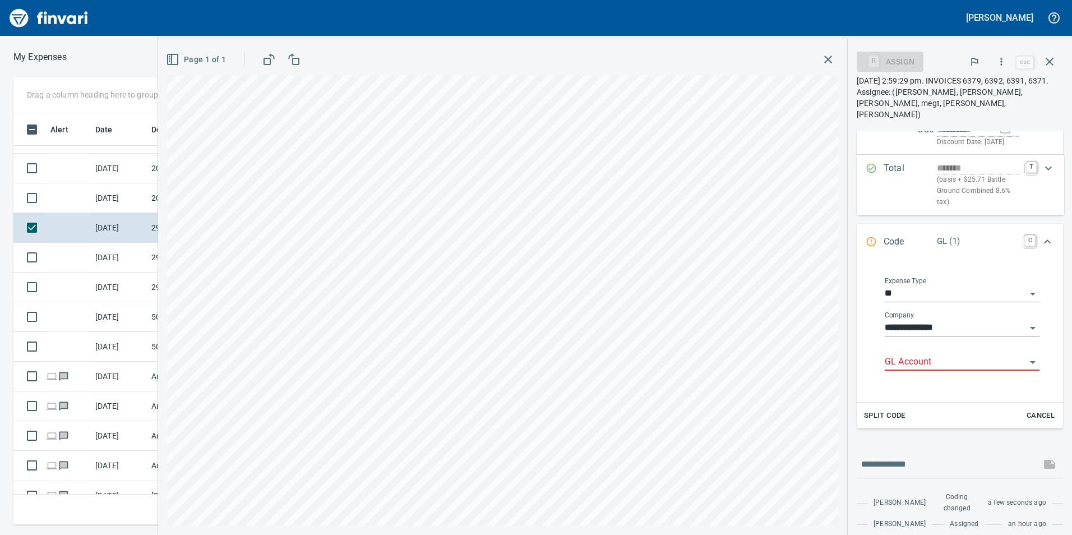
click at [914, 361] on input "GL Account" at bounding box center [955, 362] width 141 height 16
click at [941, 393] on li "6029.65.10: SMTC Qty Tools" at bounding box center [957, 390] width 146 height 27
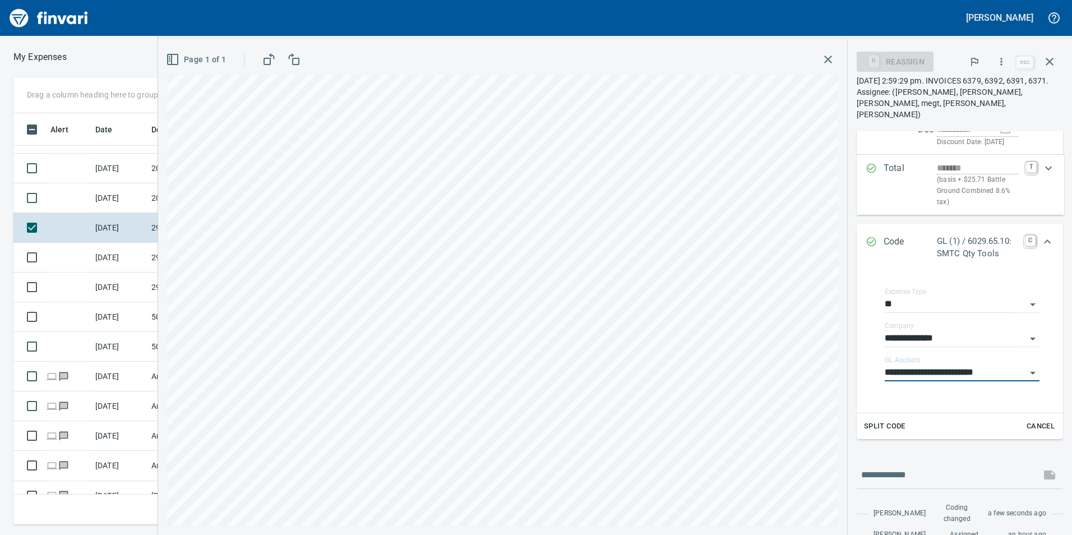
type input "**********"
click at [1041, 239] on icon "Expand" at bounding box center [1047, 241] width 13 height 13
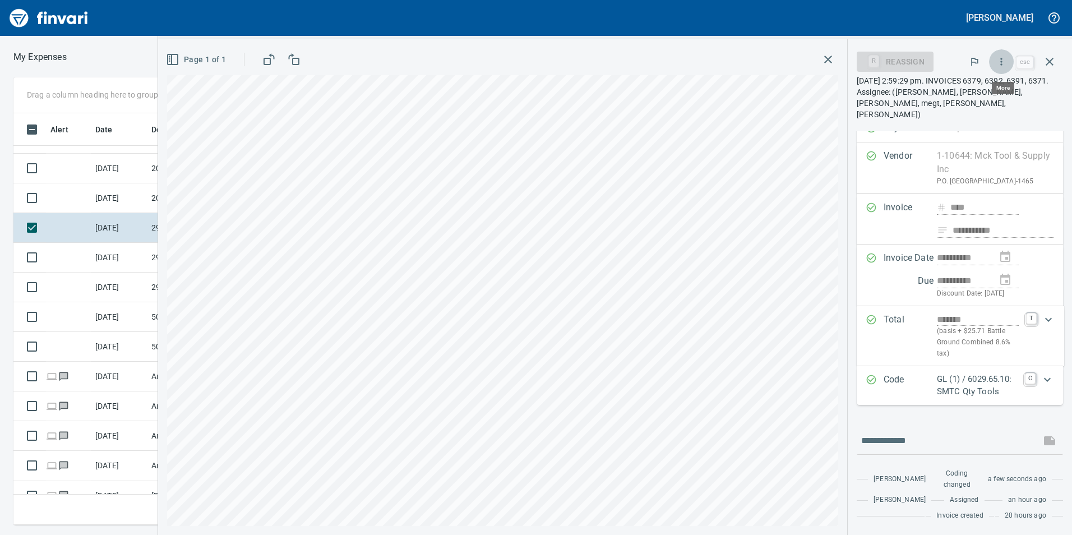
click at [996, 62] on button "button" at bounding box center [1001, 61] width 25 height 25
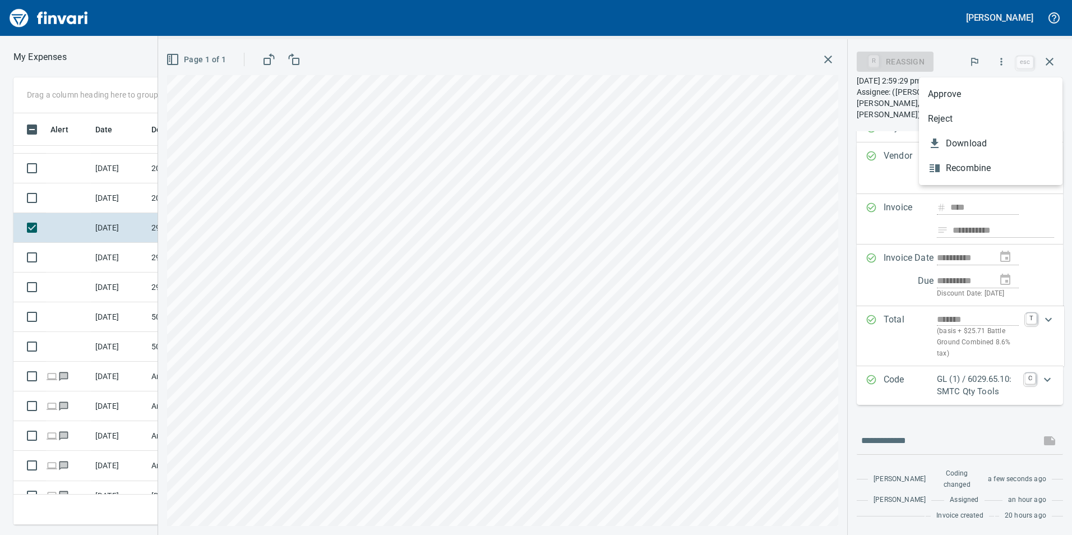
click at [976, 96] on span "Approve" at bounding box center [991, 93] width 126 height 13
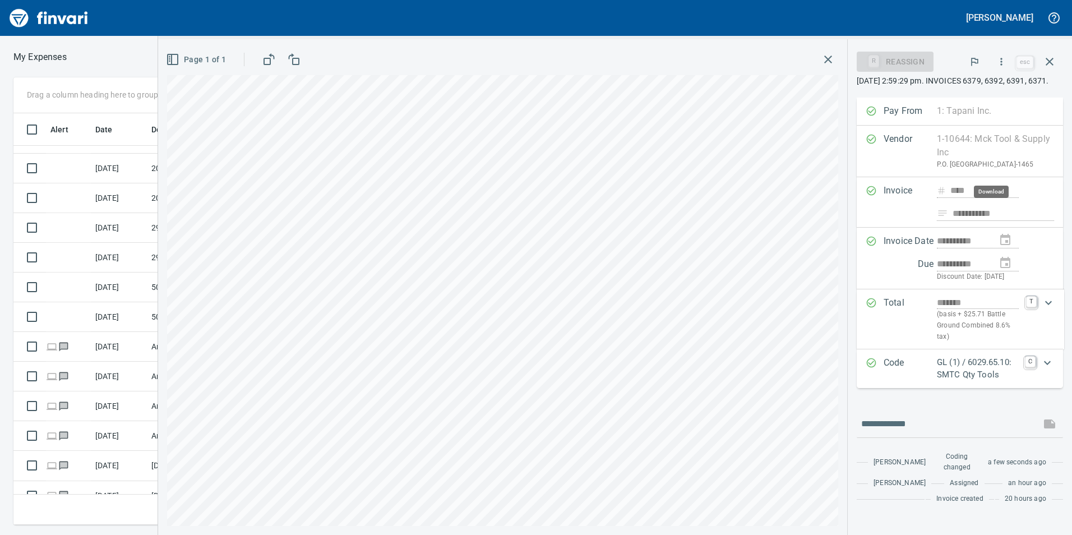
scroll to position [49, 0]
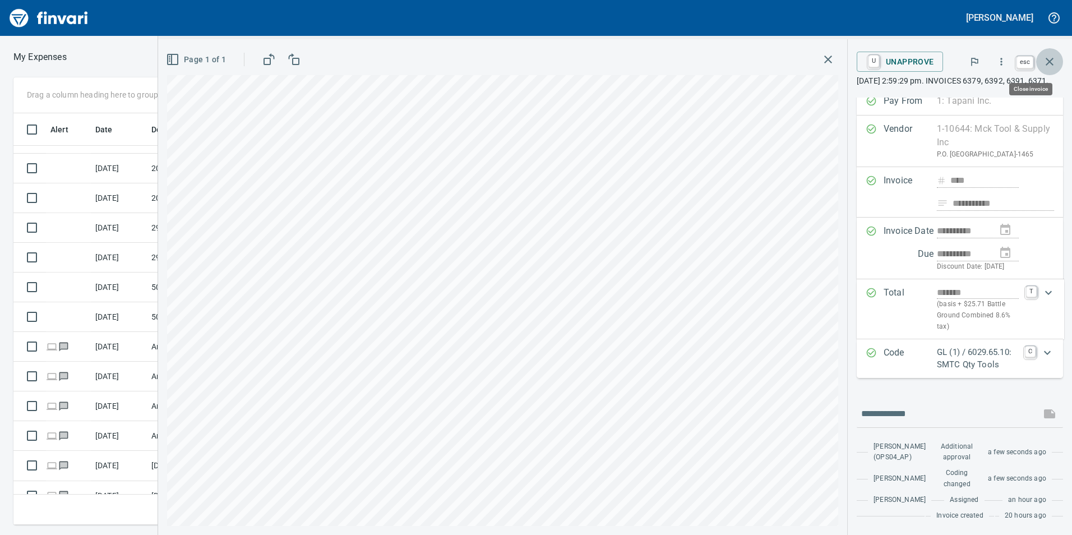
click at [1057, 62] on button "button" at bounding box center [1049, 61] width 27 height 27
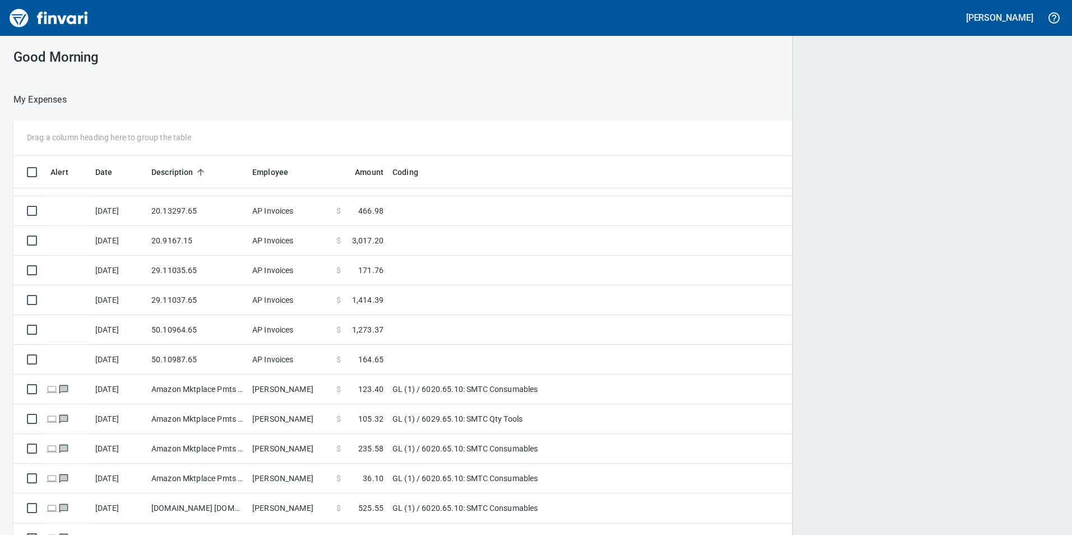
scroll to position [1, 1]
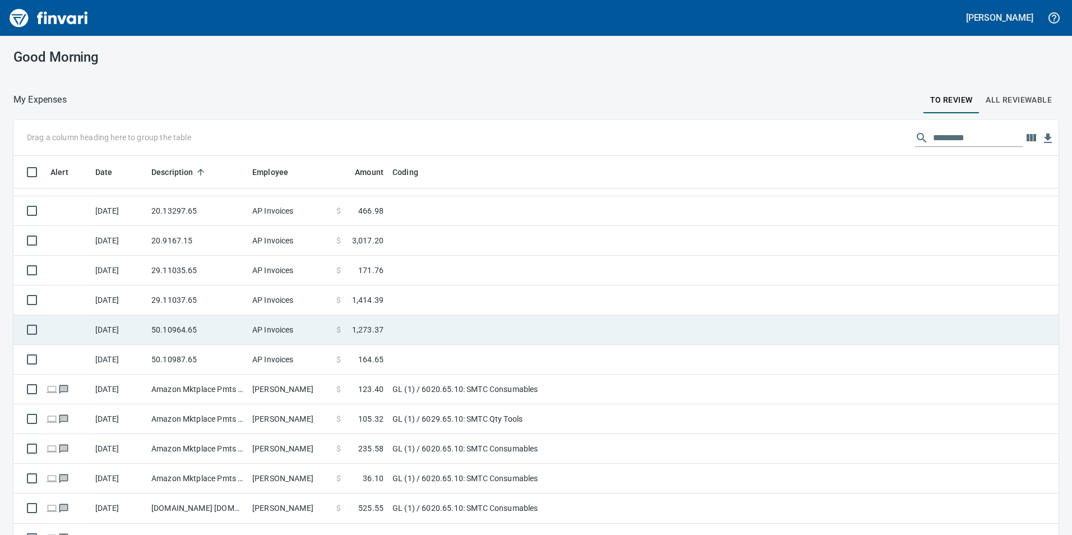
click at [171, 329] on td "50.10964.65" at bounding box center [197, 330] width 101 height 30
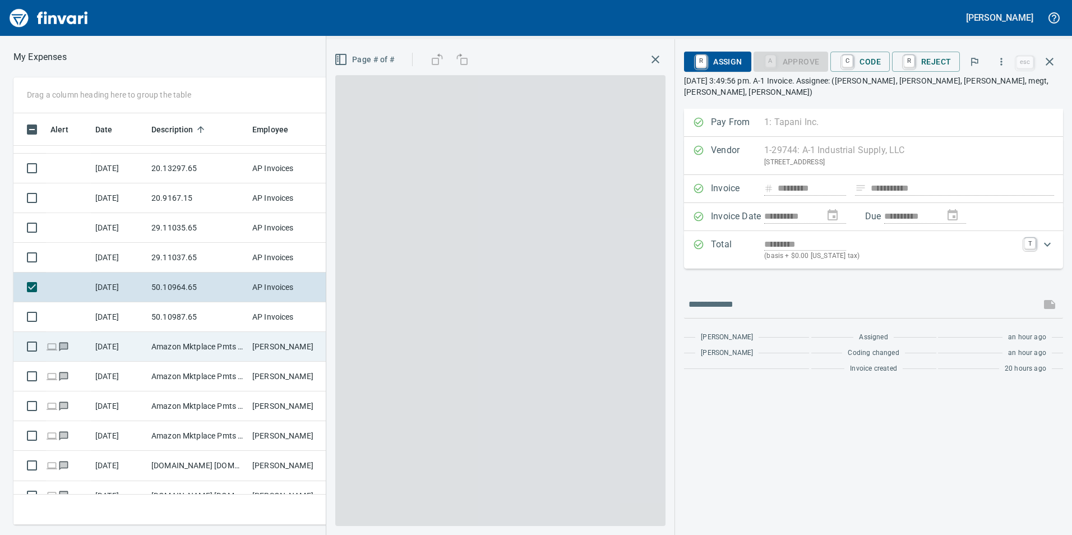
scroll to position [403, 748]
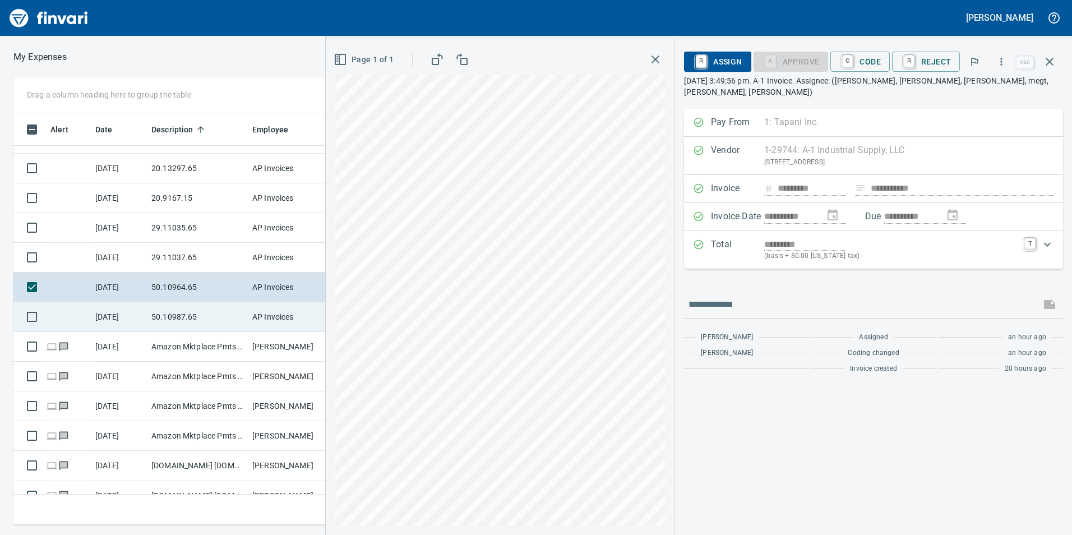
click at [122, 314] on td "[DATE]" at bounding box center [119, 317] width 56 height 30
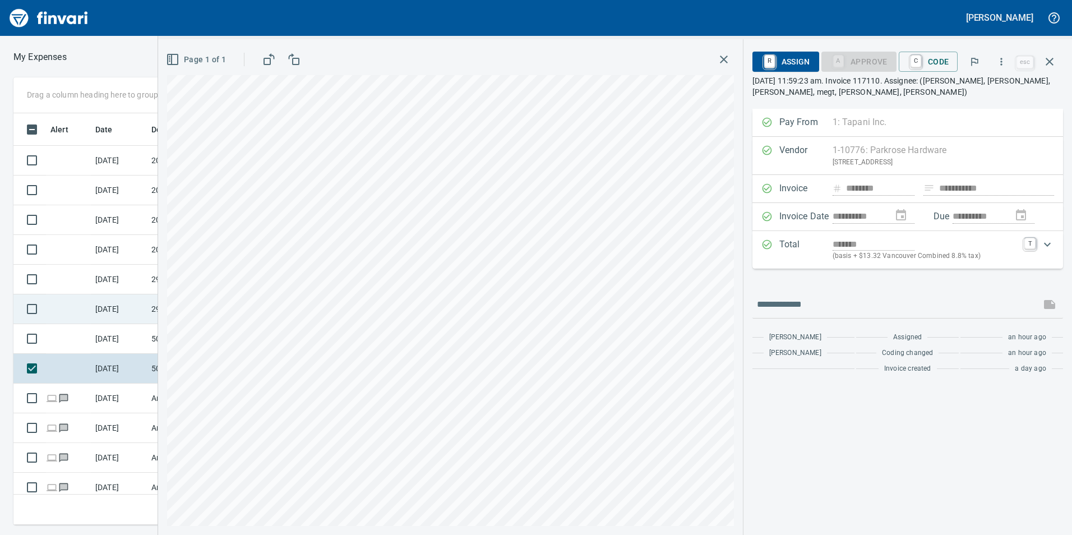
click at [122, 308] on td "[DATE]" at bounding box center [119, 309] width 56 height 30
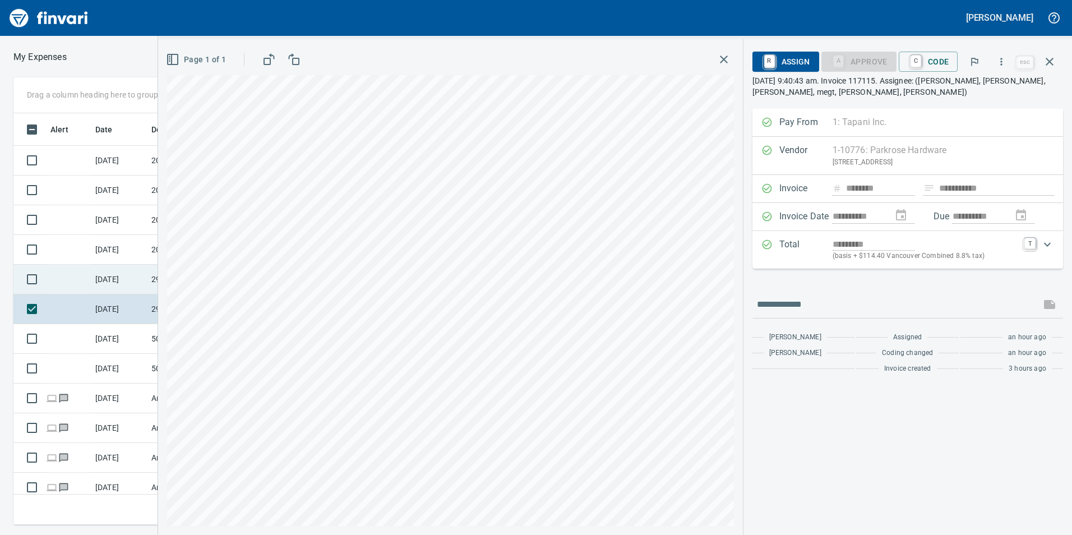
click at [121, 281] on td "[DATE]" at bounding box center [119, 280] width 56 height 30
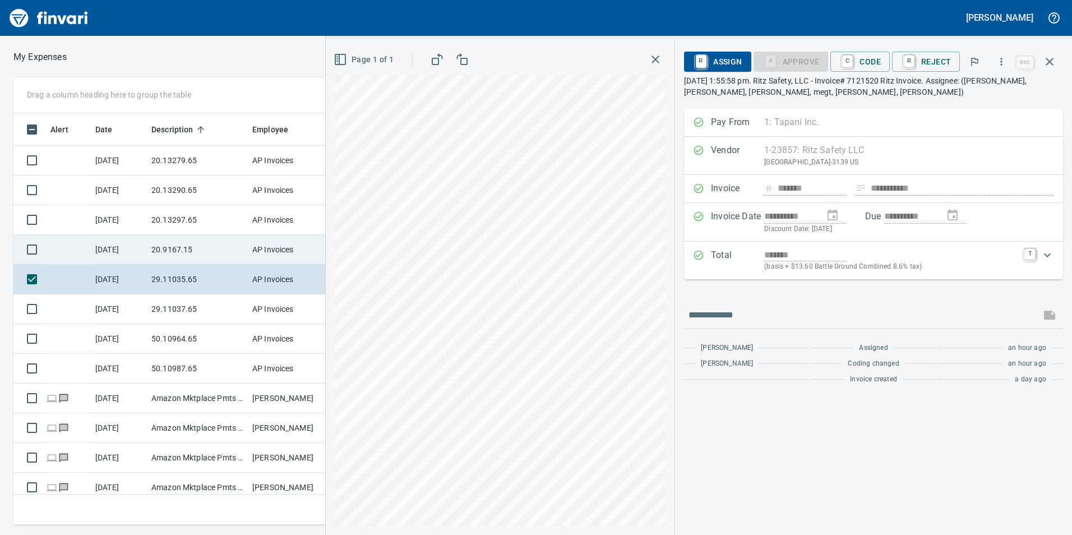
click at [113, 259] on td "[DATE]" at bounding box center [119, 250] width 56 height 30
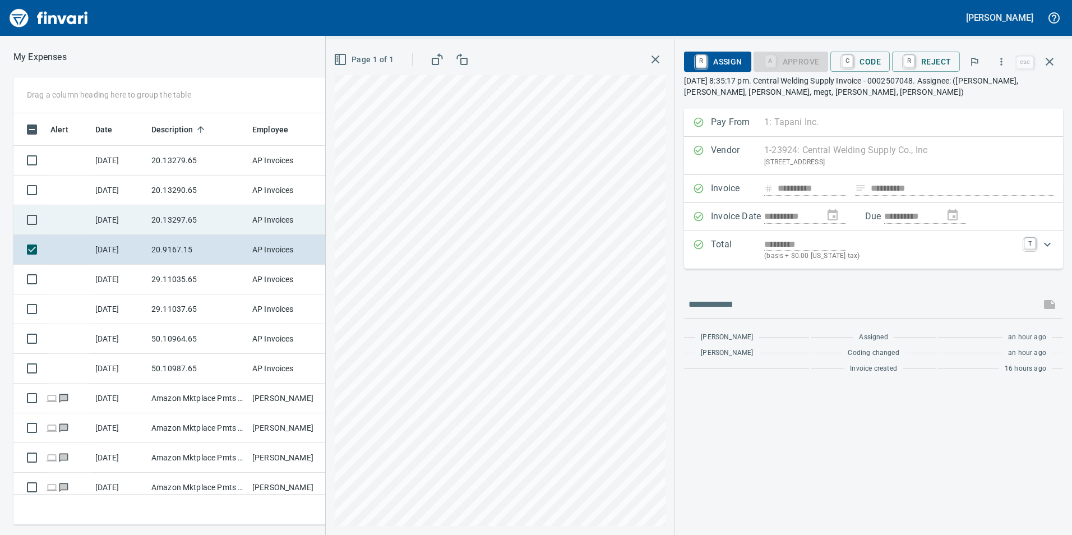
click at [117, 216] on td "[DATE]" at bounding box center [119, 220] width 56 height 30
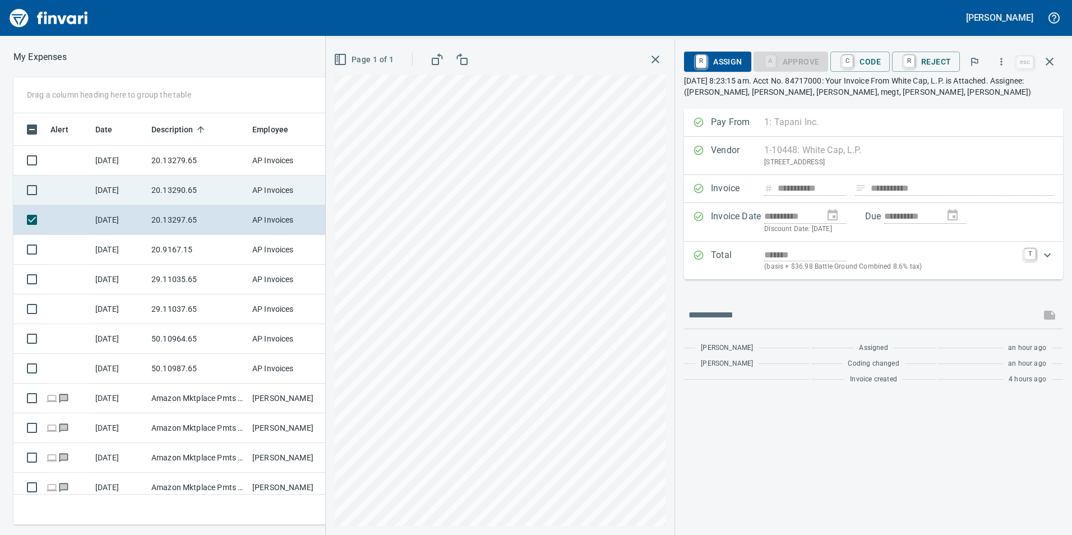
click at [119, 193] on td "[DATE]" at bounding box center [119, 191] width 56 height 30
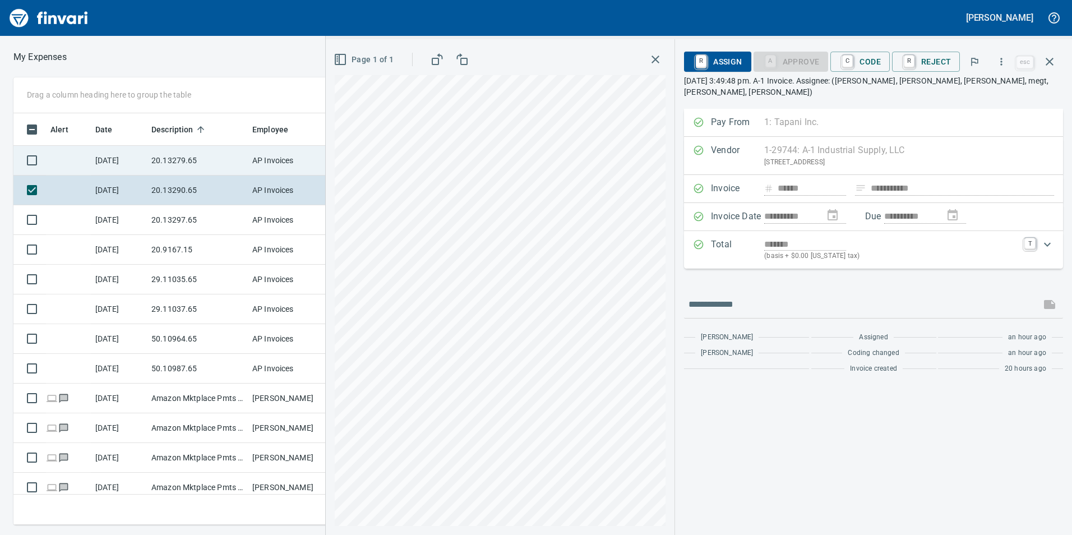
click at [123, 162] on td "[DATE]" at bounding box center [119, 161] width 56 height 30
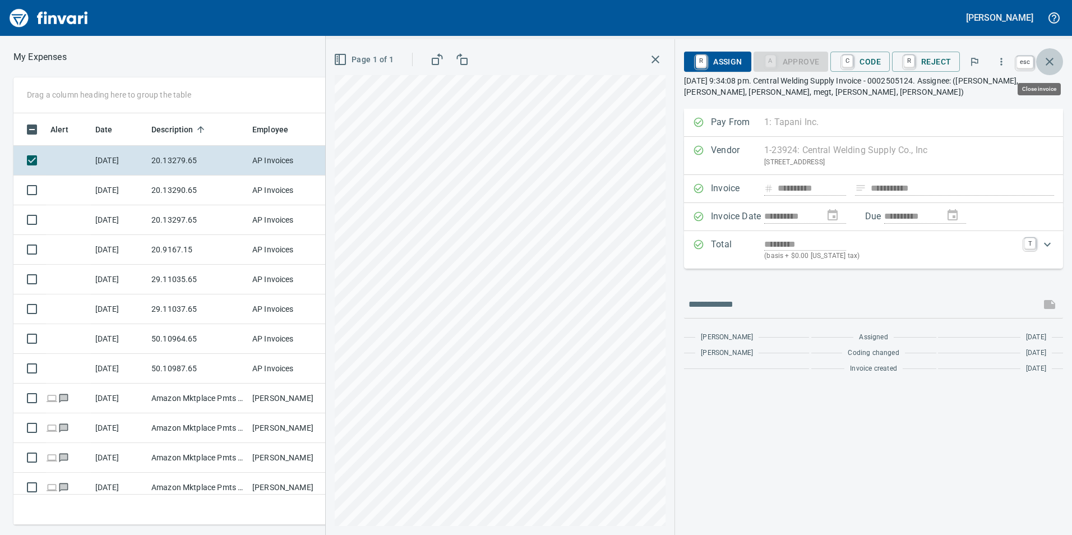
click at [1056, 62] on icon "button" at bounding box center [1049, 61] width 13 height 13
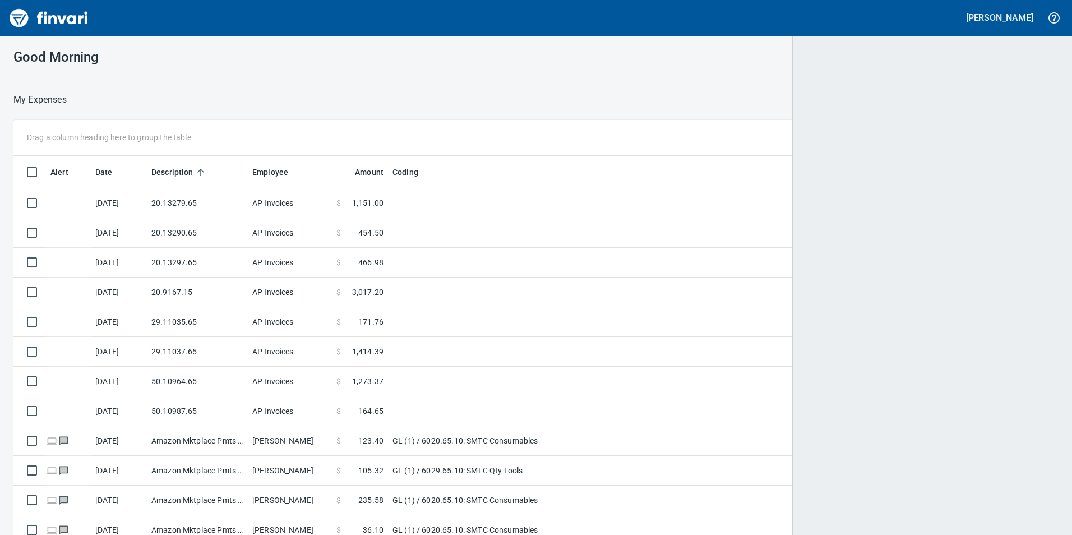
scroll to position [403, 1020]
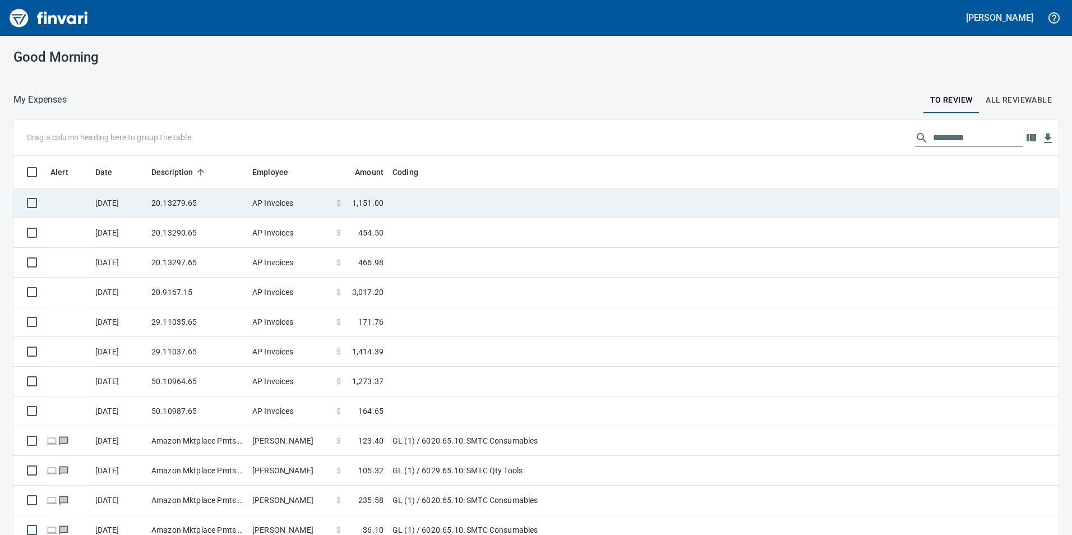
click at [146, 200] on td "[DATE]" at bounding box center [119, 203] width 56 height 30
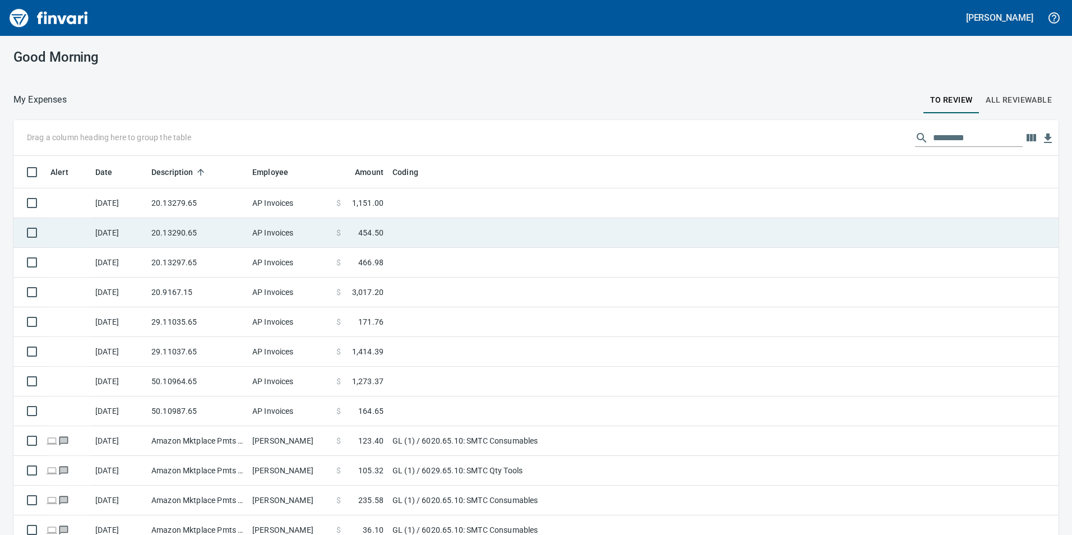
scroll to position [403, 748]
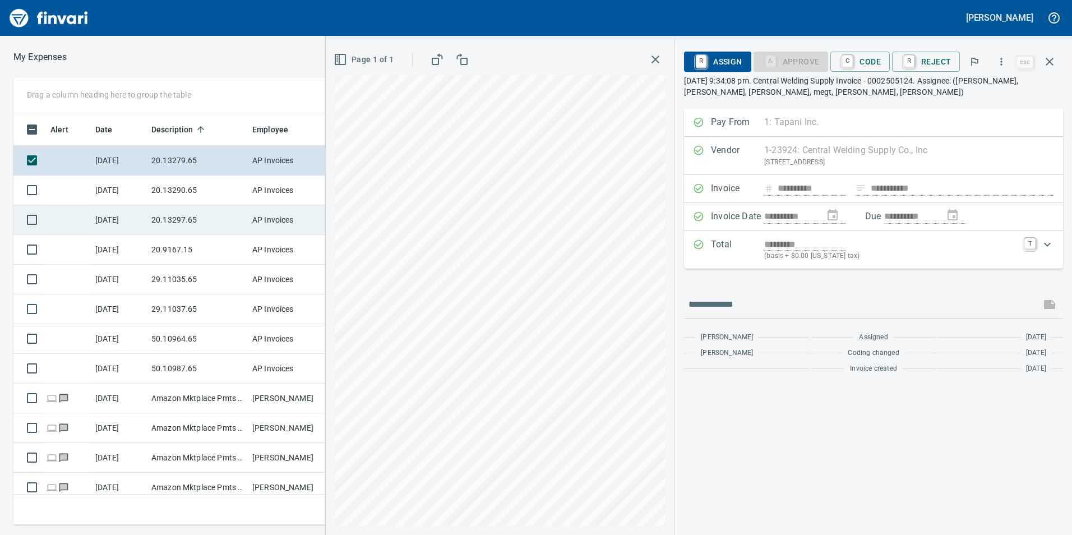
click at [162, 211] on td "20.13297.65" at bounding box center [197, 220] width 101 height 30
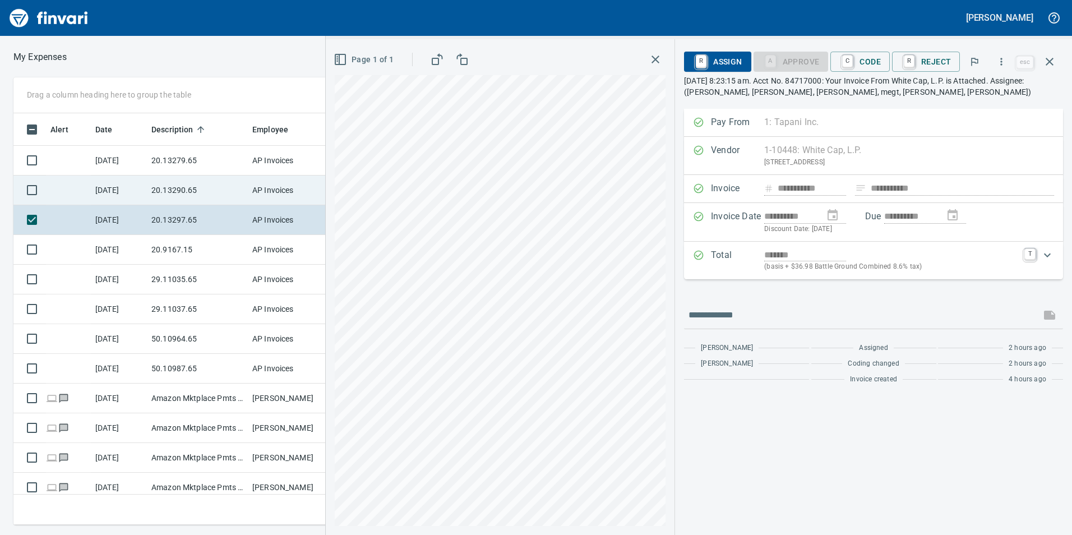
drag, startPoint x: 162, startPoint y: 211, endPoint x: 150, endPoint y: 188, distance: 25.3
click at [150, 188] on td "20.13290.65" at bounding box center [197, 191] width 101 height 30
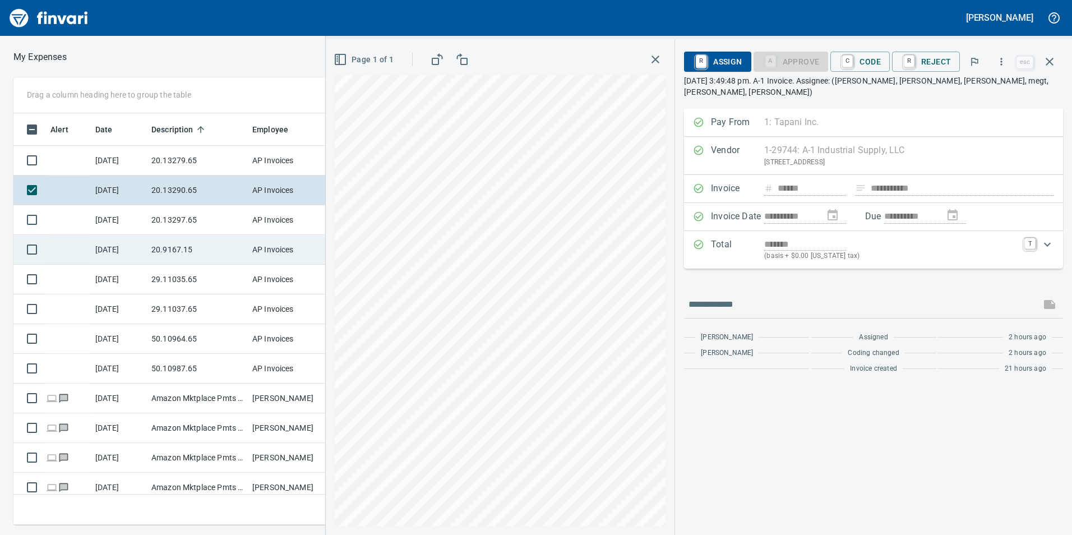
click at [163, 252] on td "20.9167.15" at bounding box center [197, 250] width 101 height 30
